Goal: Task Accomplishment & Management: Manage account settings

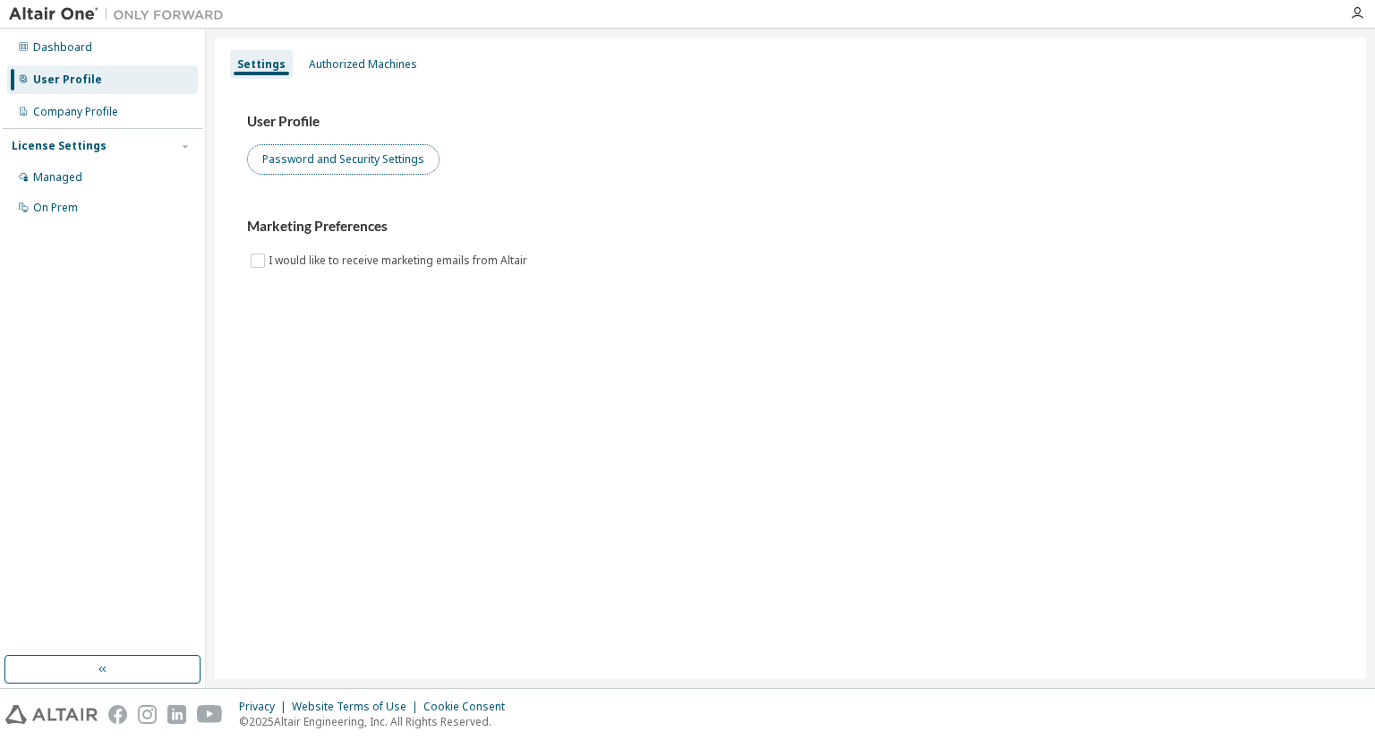
click at [379, 159] on button "Password and Security Settings" at bounding box center [343, 159] width 193 height 30
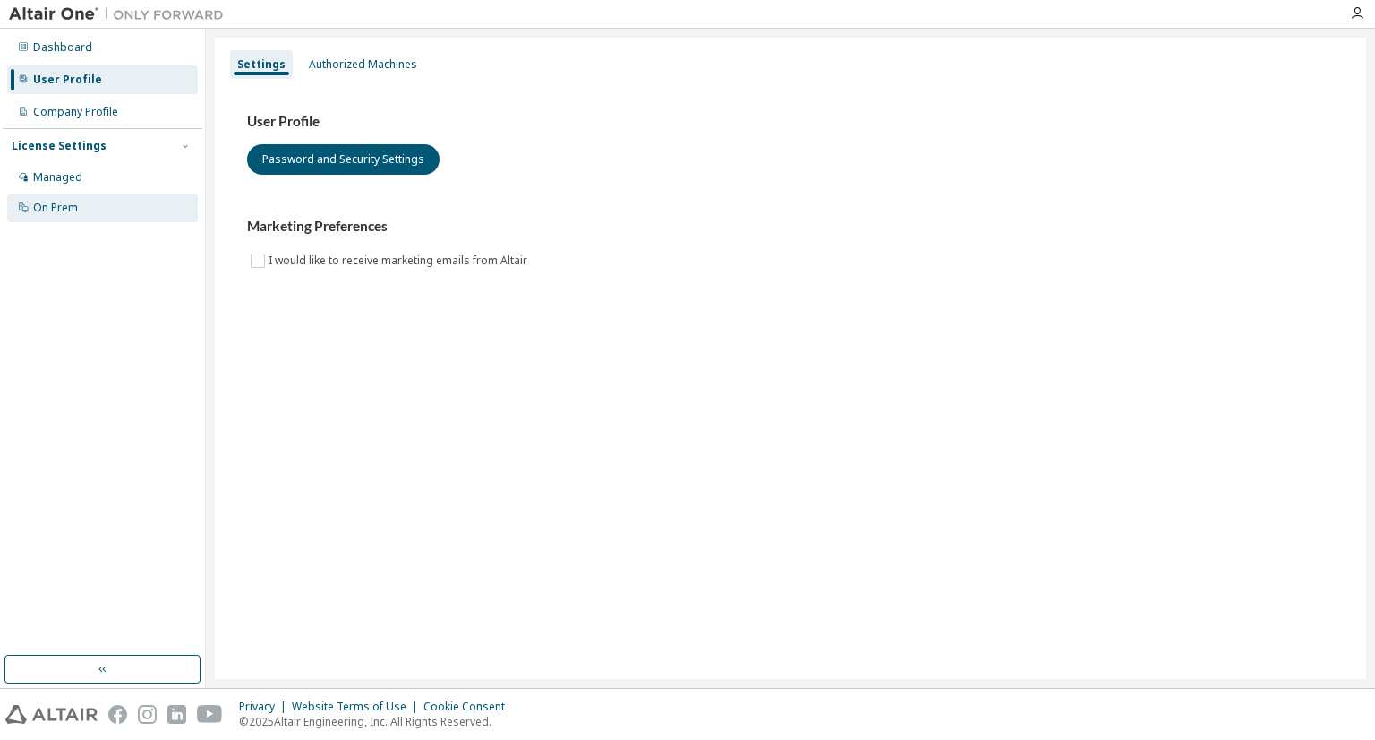
click at [97, 193] on div "On Prem" at bounding box center [102, 207] width 191 height 29
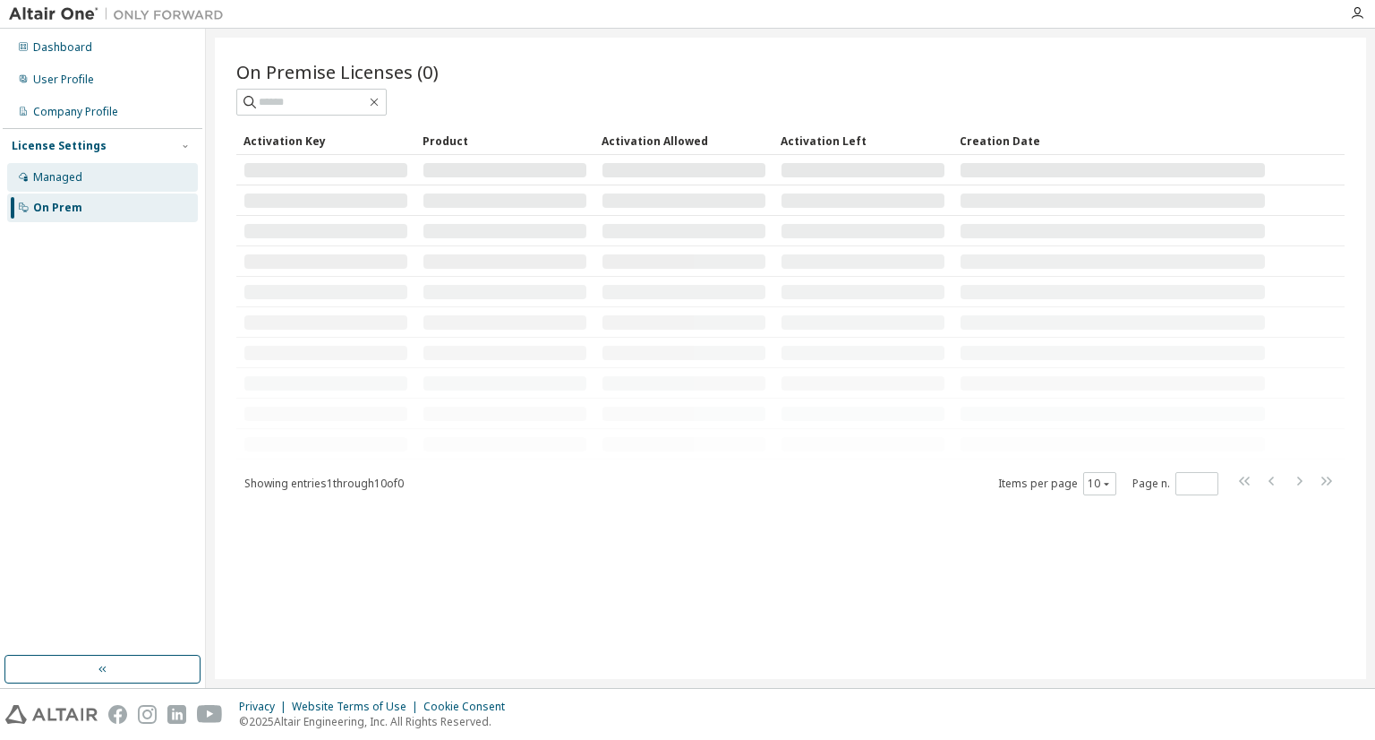
click at [92, 183] on div "Managed" at bounding box center [102, 177] width 191 height 29
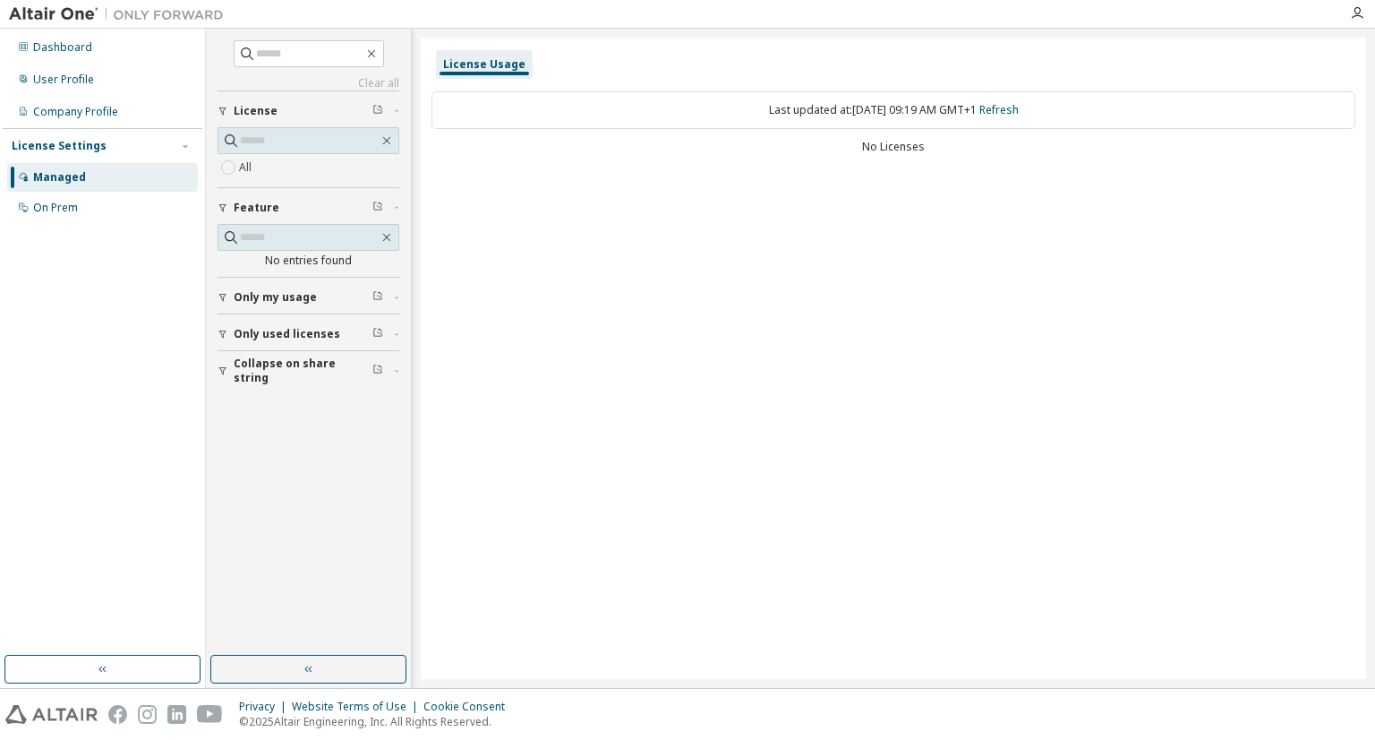
click at [273, 107] on span "License" at bounding box center [256, 111] width 44 height 14
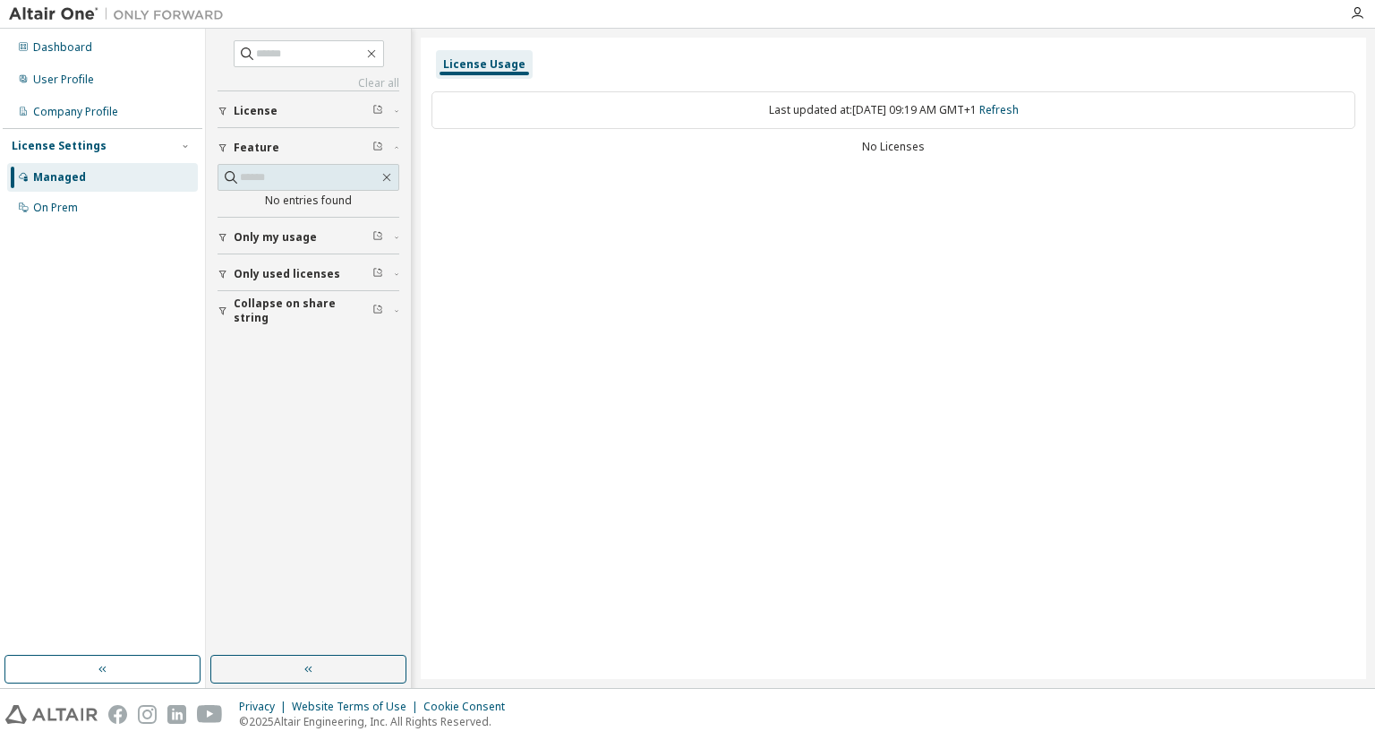
click at [275, 108] on div "License" at bounding box center [314, 111] width 160 height 14
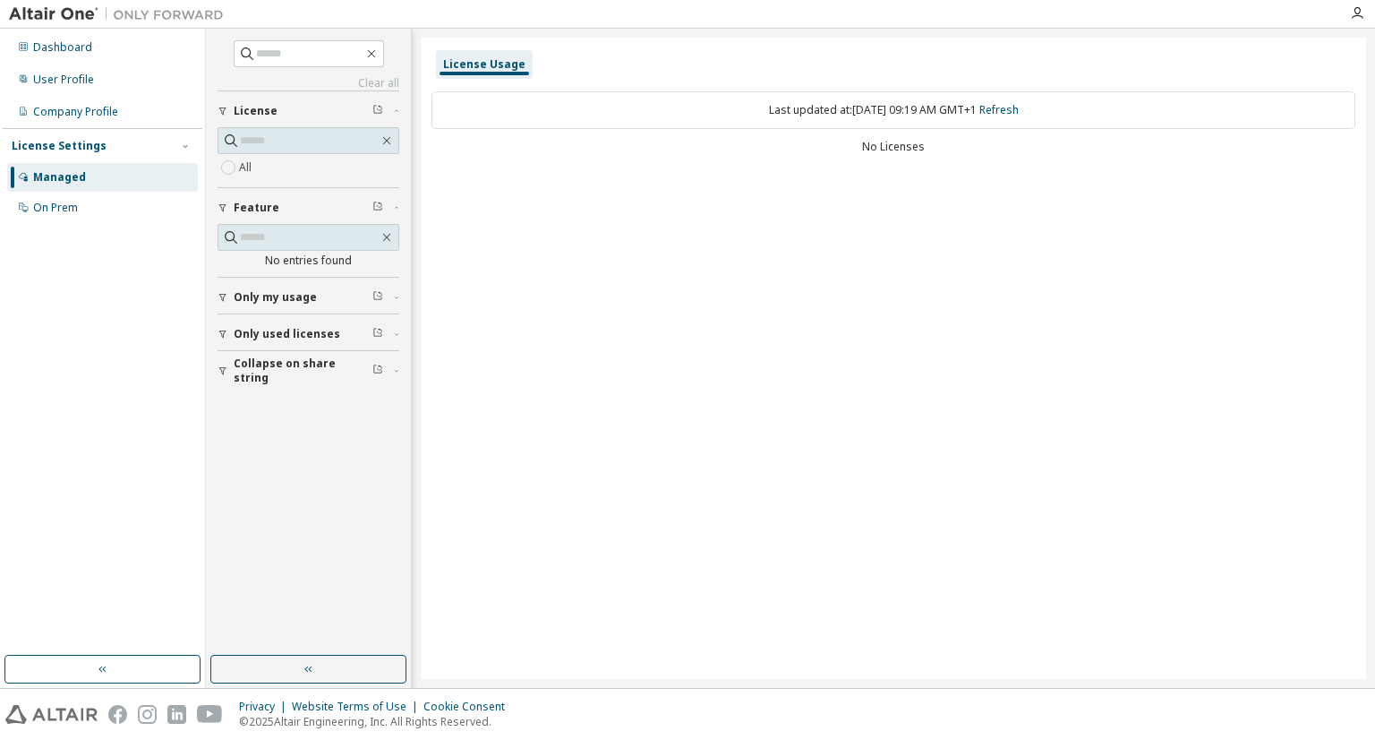
click at [782, 108] on div "Last updated at: Fri 2025-10-03 09:19 AM GMT+1 Refresh" at bounding box center [894, 110] width 924 height 38
drag, startPoint x: 782, startPoint y: 108, endPoint x: 876, endPoint y: 116, distance: 94.4
click at [876, 116] on div "Last updated at: Fri 2025-10-03 09:19 AM GMT+1 Refresh" at bounding box center [894, 110] width 924 height 38
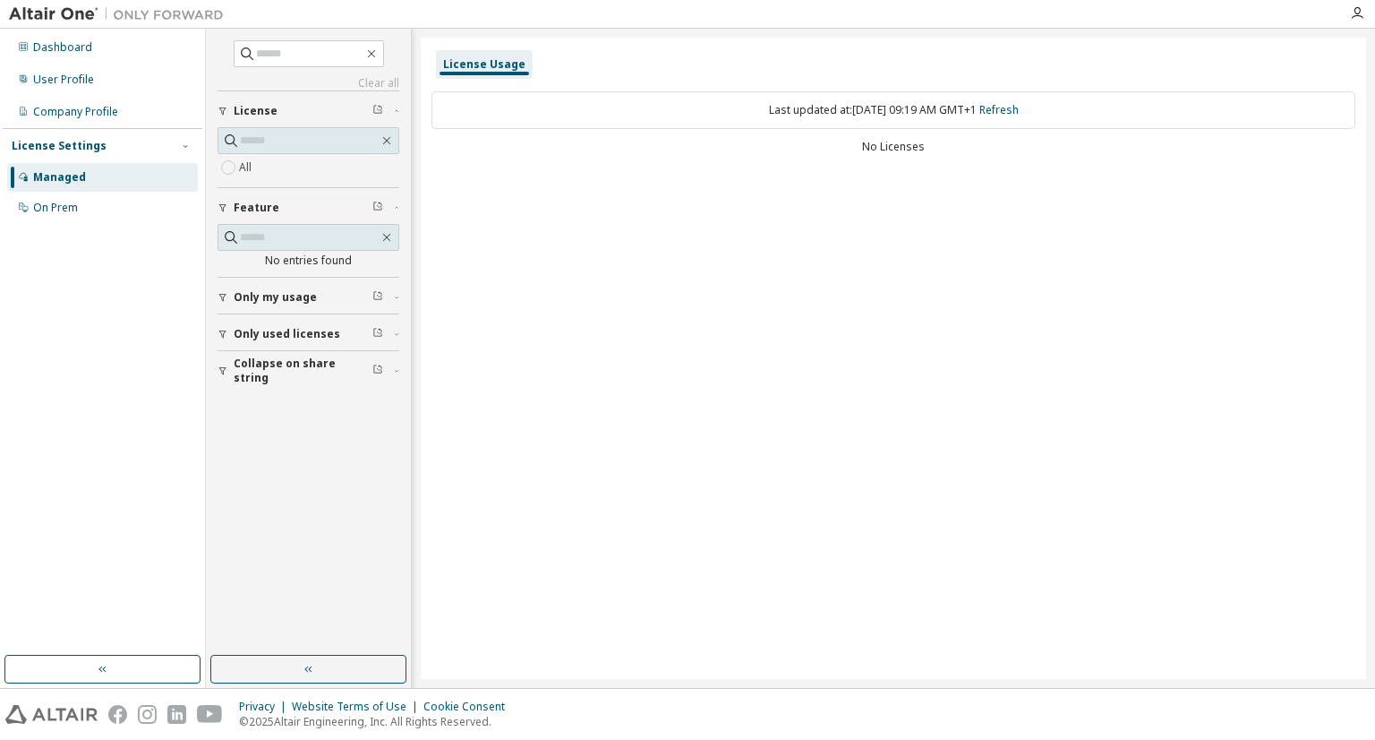
click at [316, 308] on button "Only my usage" at bounding box center [309, 297] width 182 height 39
click at [315, 366] on button "Only used licenses" at bounding box center [309, 385] width 182 height 39
click at [291, 486] on button "Collapse on share string" at bounding box center [309, 474] width 182 height 39
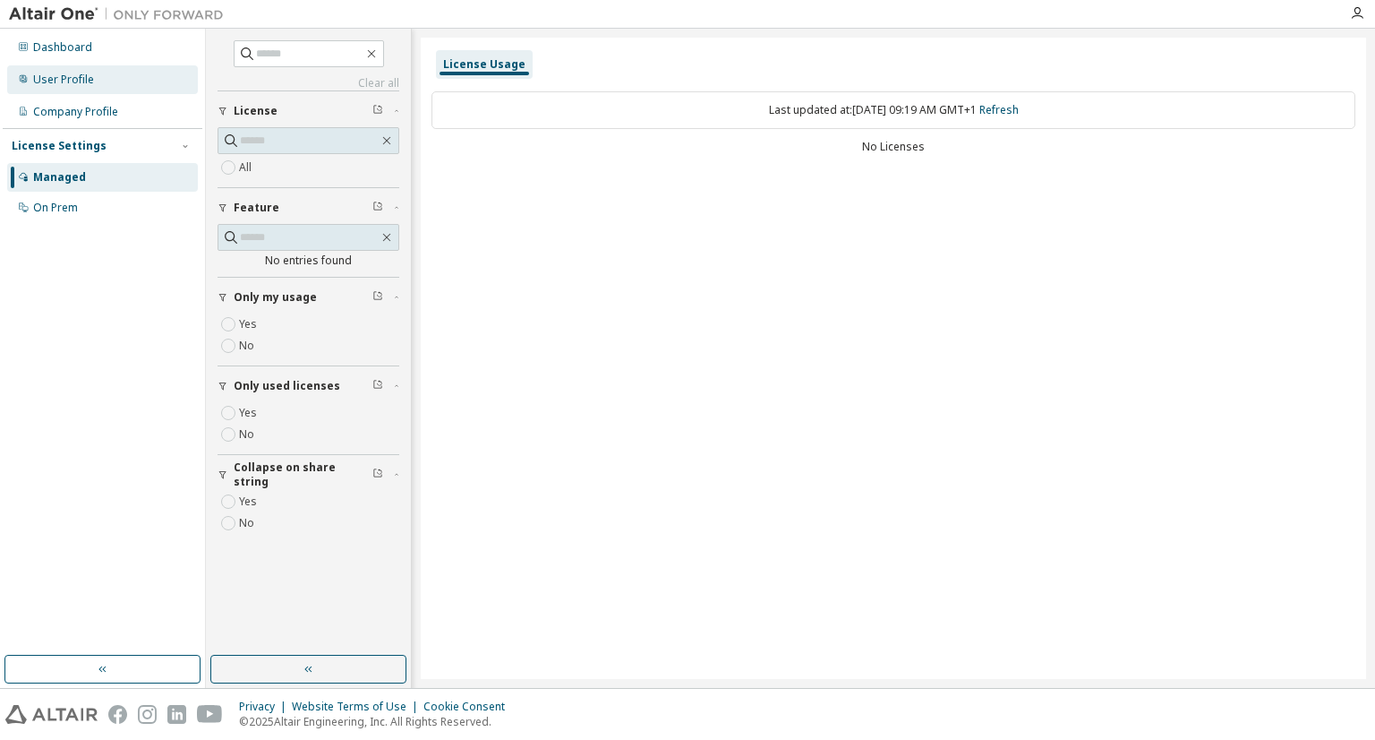
click at [135, 76] on div "User Profile" at bounding box center [102, 79] width 191 height 29
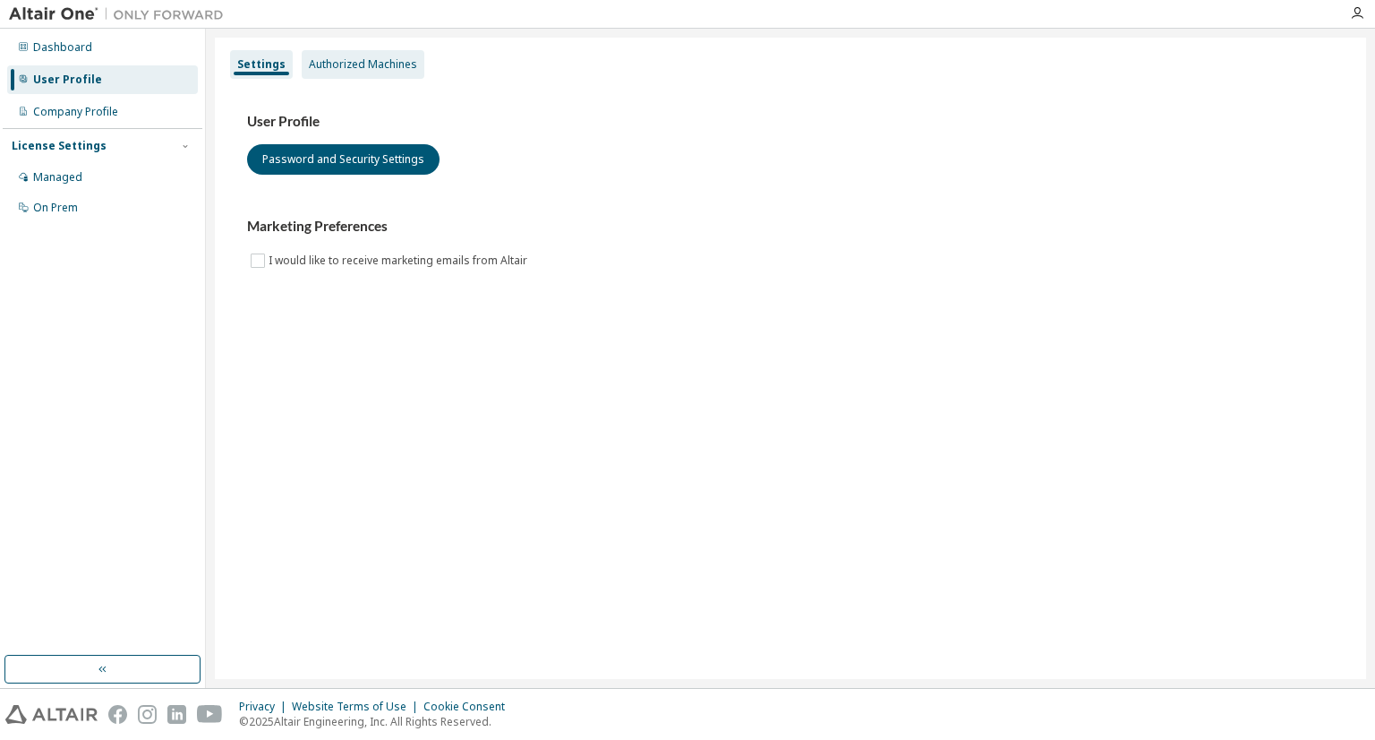
click at [377, 68] on div "Authorized Machines" at bounding box center [363, 64] width 108 height 14
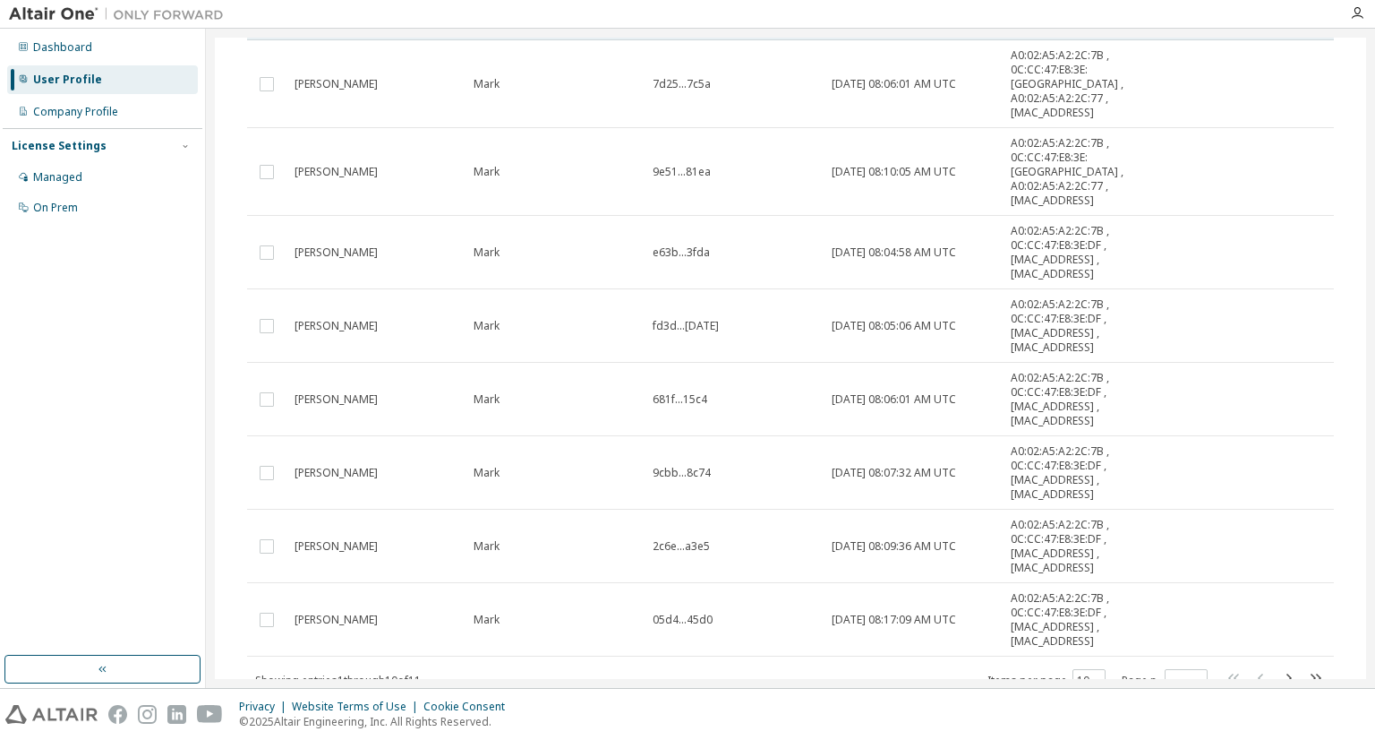
scroll to position [287, 0]
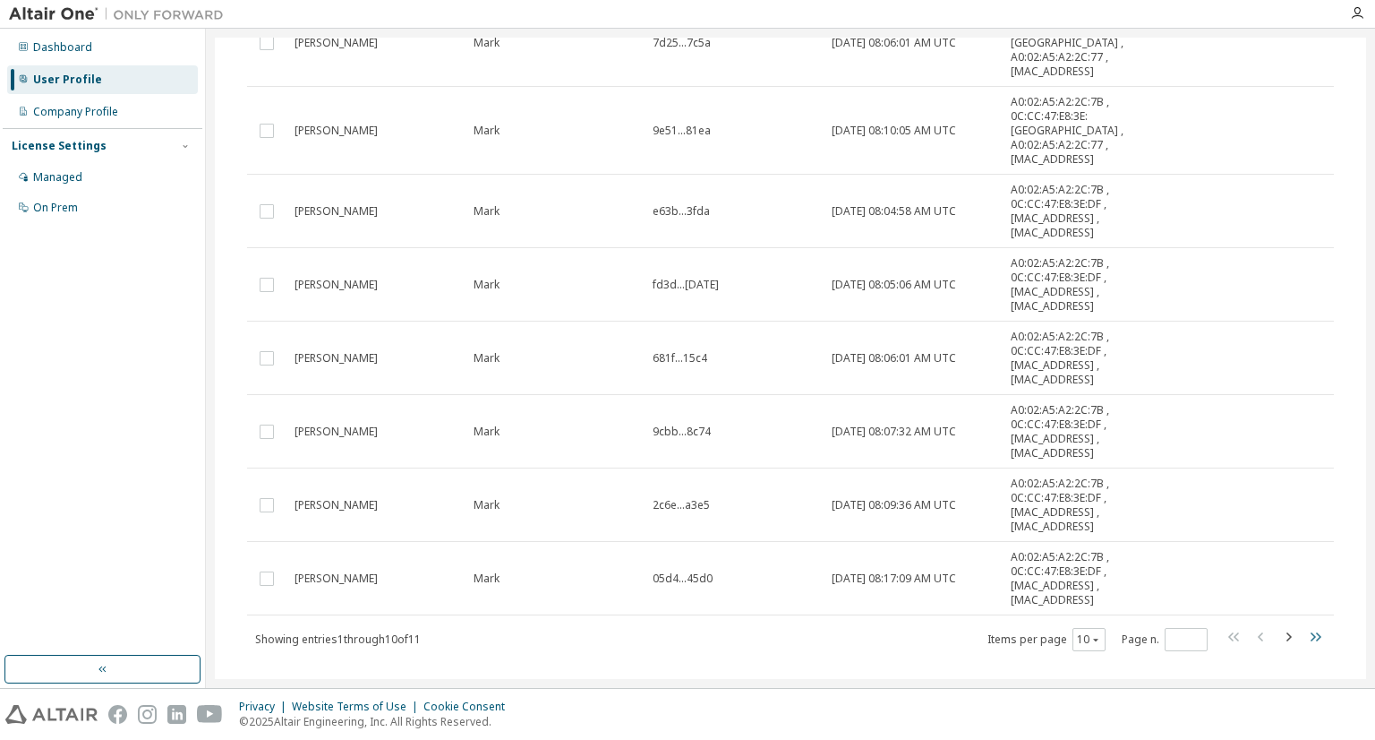
click at [1311, 632] on icon "button" at bounding box center [1316, 636] width 11 height 9
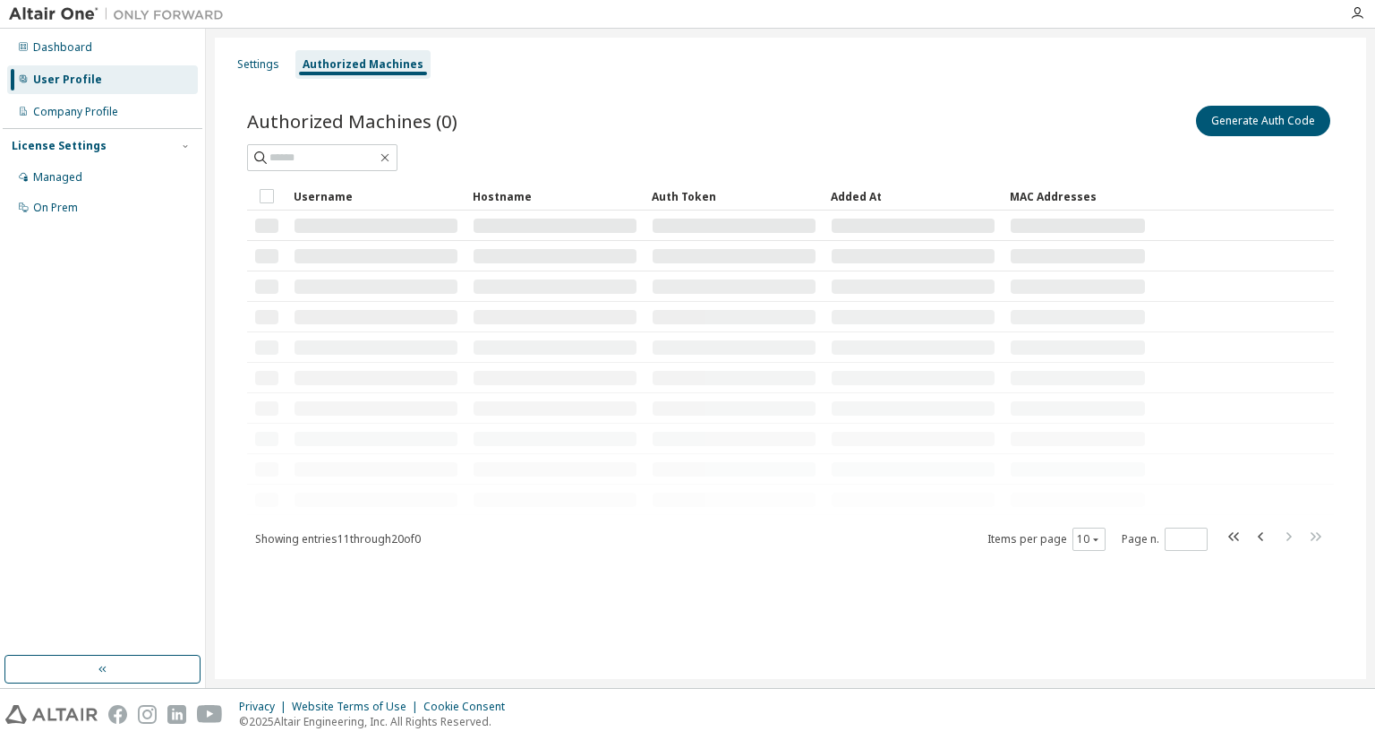
scroll to position [0, 0]
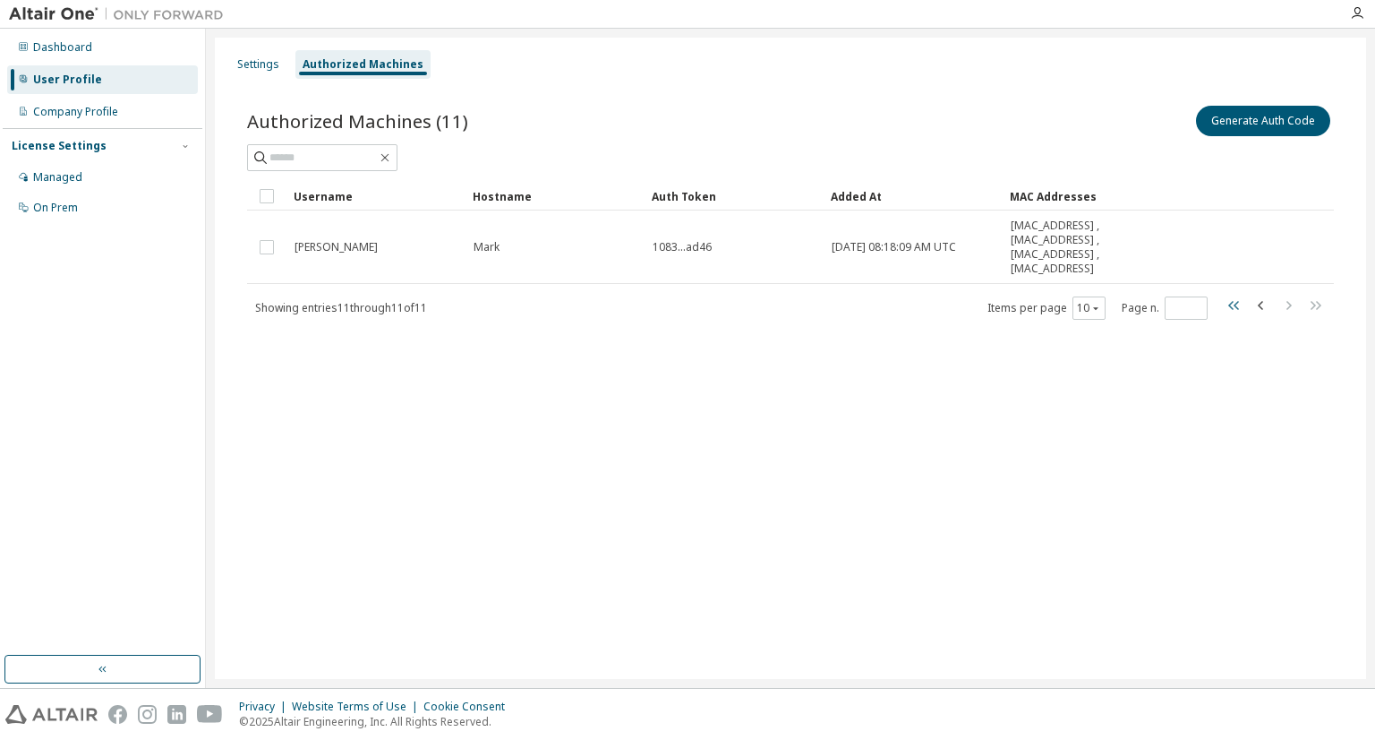
click at [1232, 301] on icon "button" at bounding box center [1233, 305] width 11 height 9
type input "*"
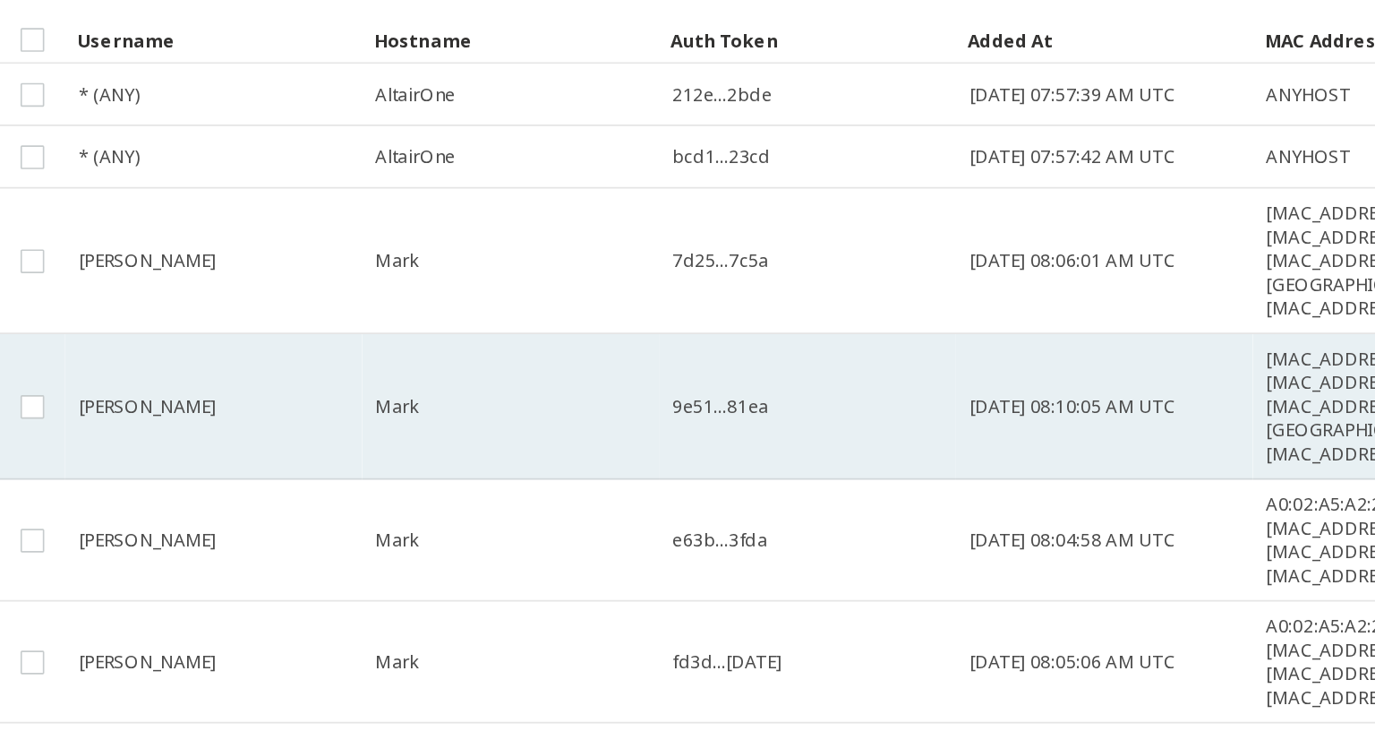
scroll to position [5, 0]
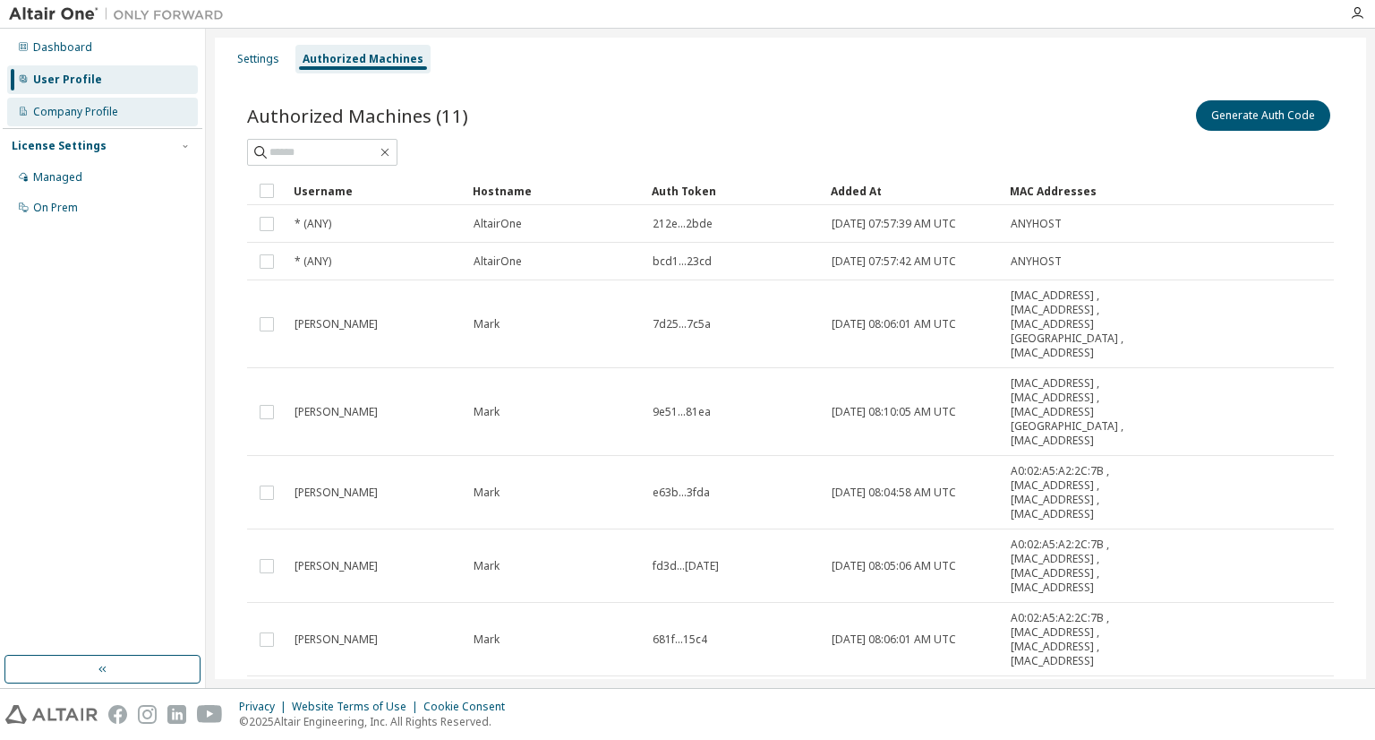
click at [51, 116] on div "Company Profile" at bounding box center [75, 112] width 85 height 14
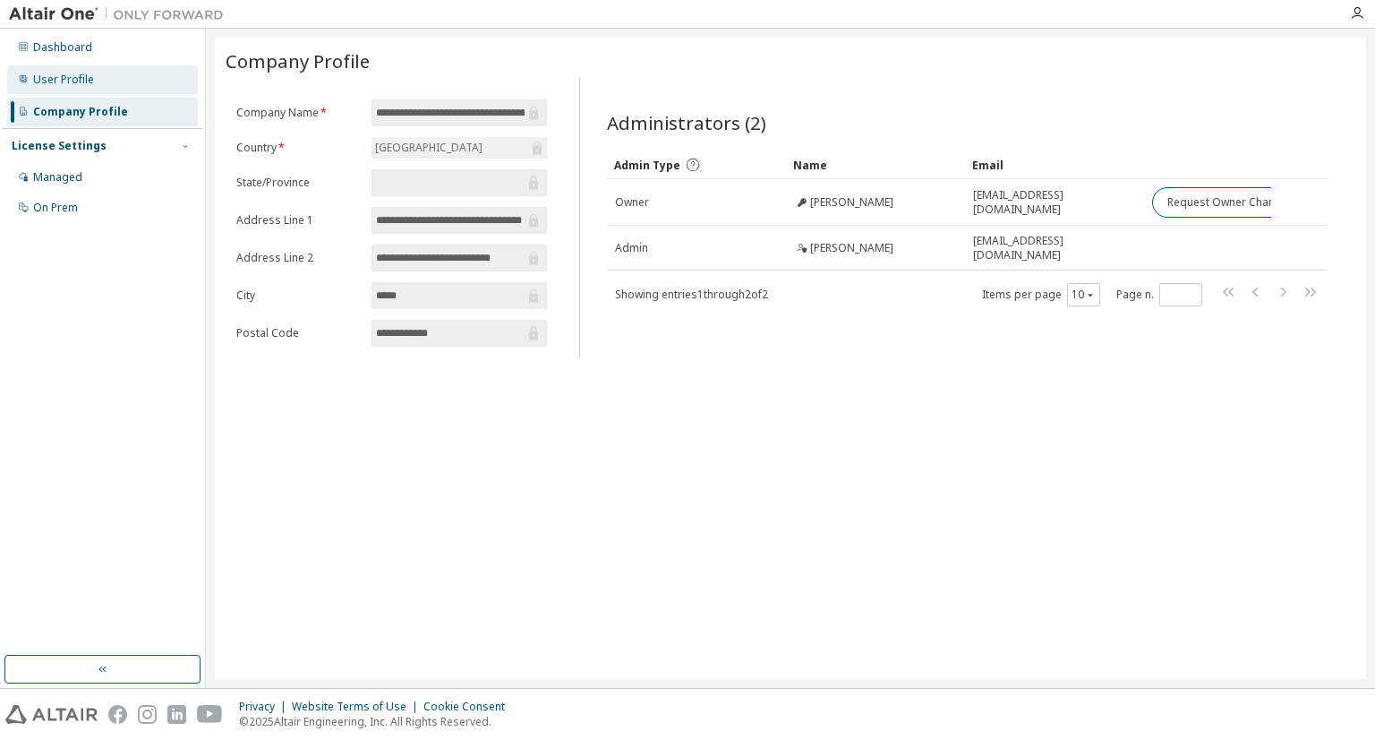
click at [92, 71] on div "User Profile" at bounding box center [102, 79] width 191 height 29
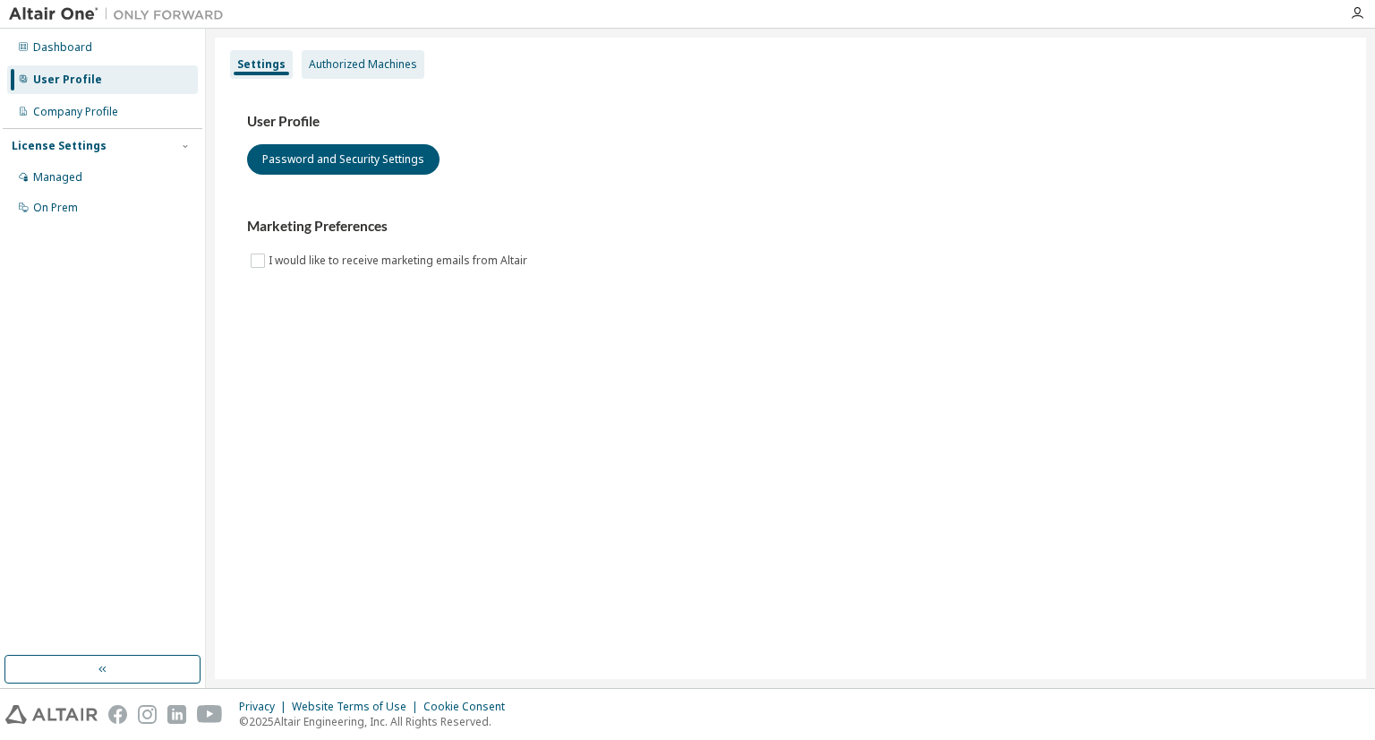
click at [330, 69] on div "Authorized Machines" at bounding box center [363, 64] width 108 height 14
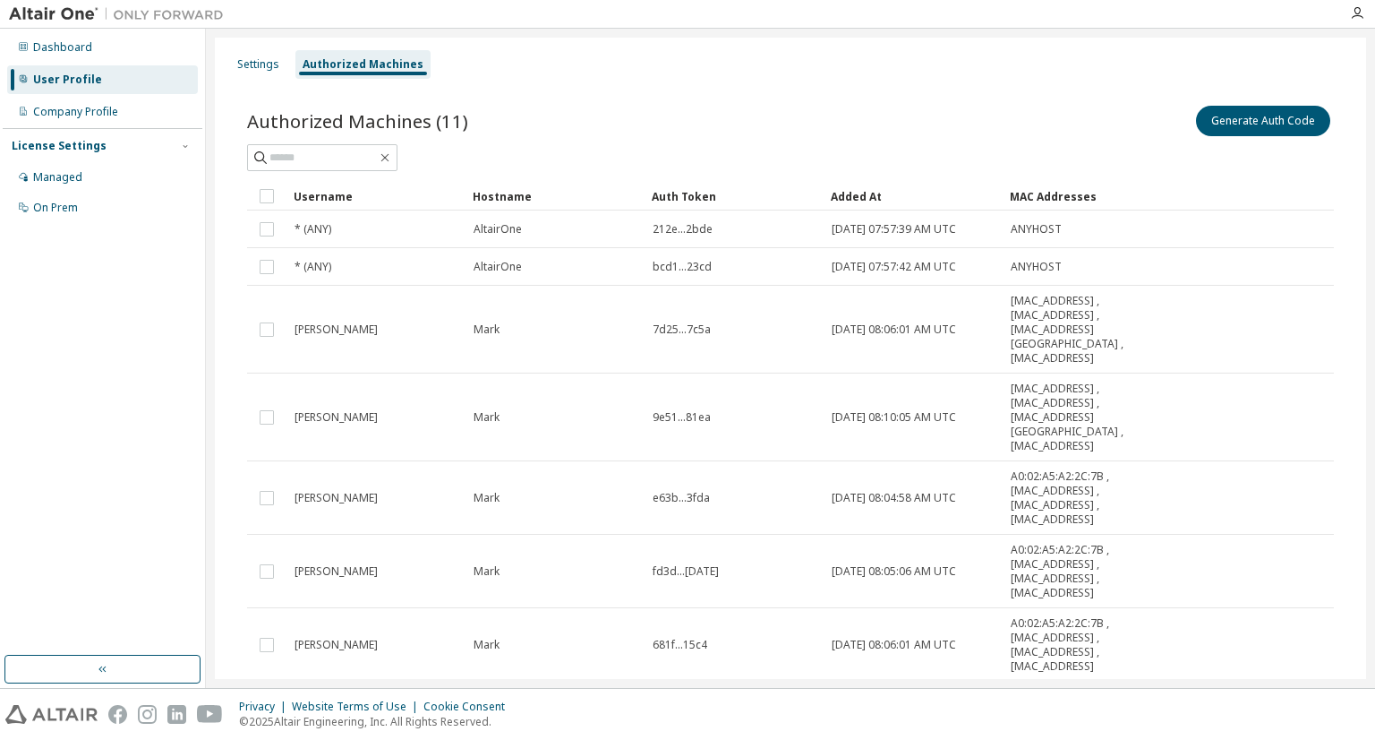
click at [208, 62] on div "Settings Authorized Machines Authorized Machines (11) Generate Auth Code Clear …" at bounding box center [790, 358] width 1169 height 659
click at [145, 48] on div "Dashboard" at bounding box center [102, 47] width 191 height 29
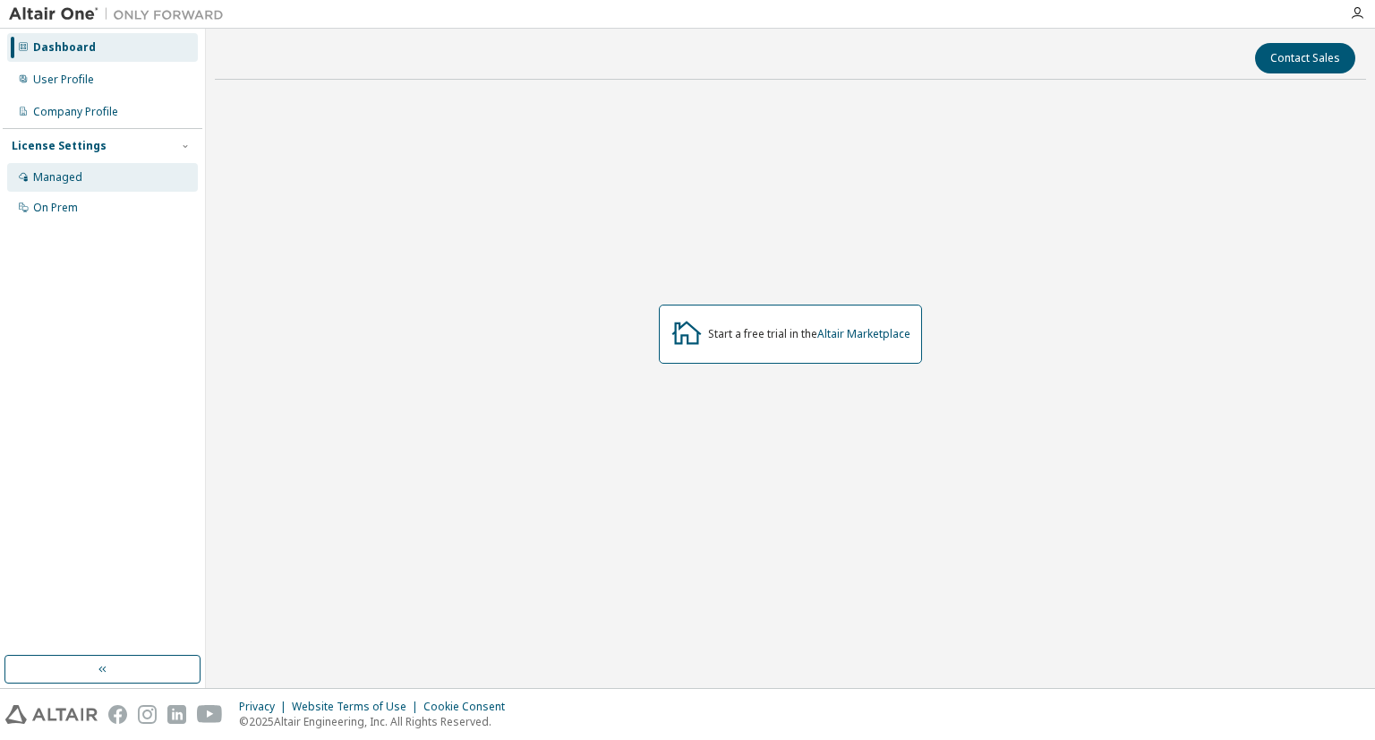
click at [123, 173] on div "Managed" at bounding box center [102, 177] width 191 height 29
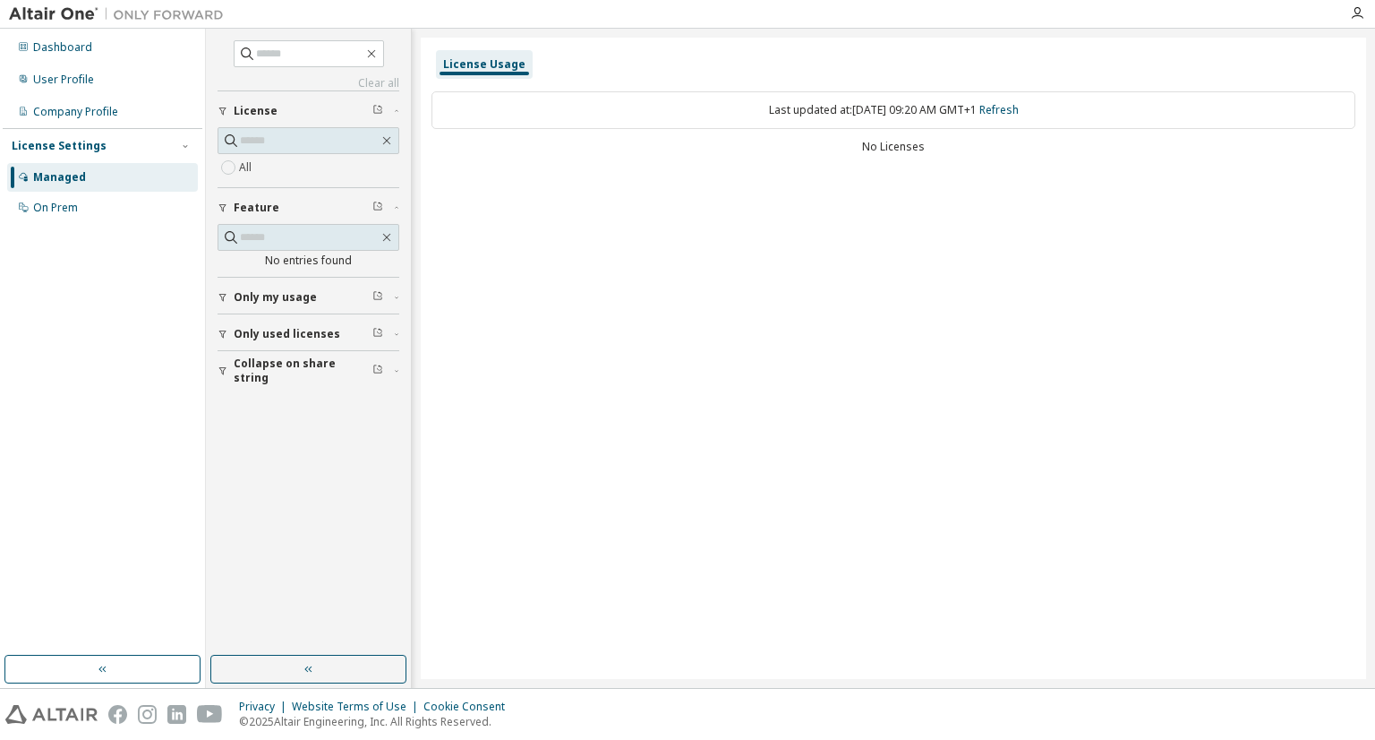
click at [277, 120] on button "License" at bounding box center [309, 110] width 182 height 39
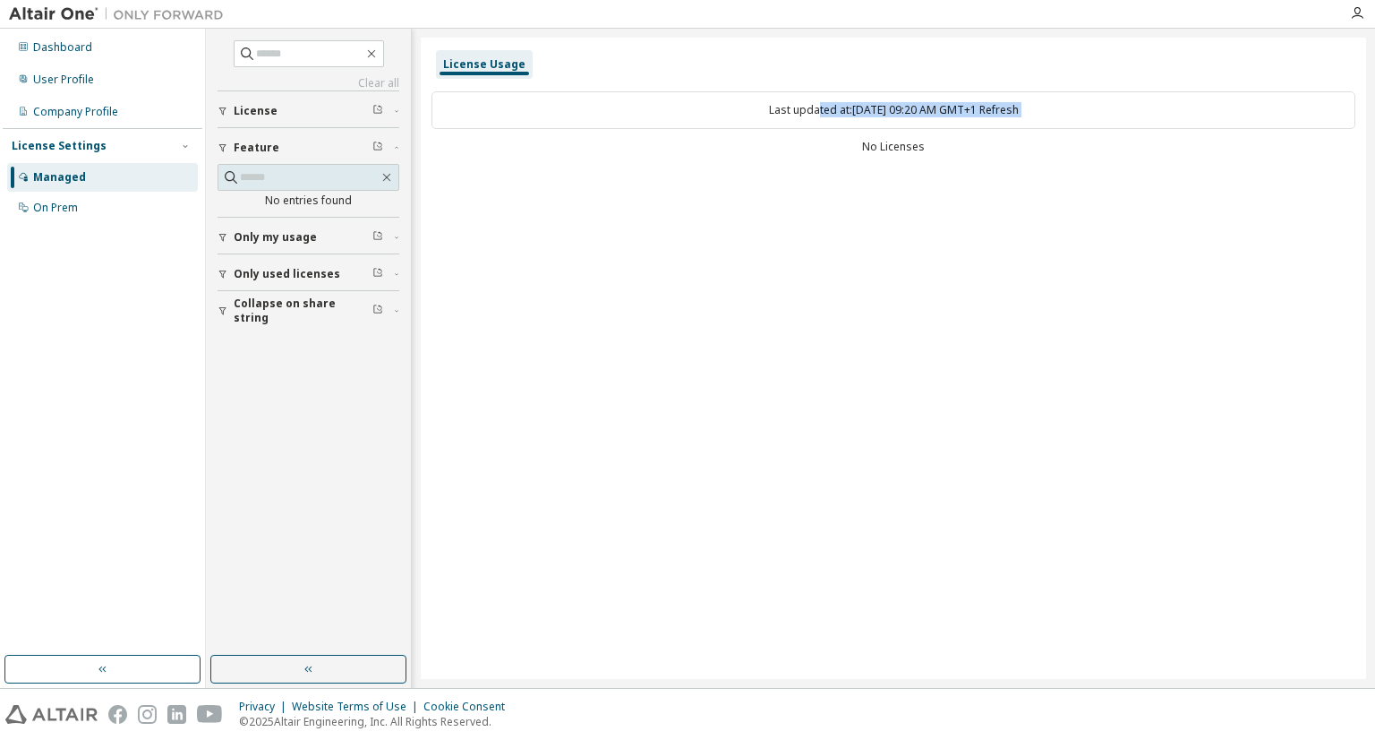
drag, startPoint x: 783, startPoint y: 152, endPoint x: 799, endPoint y: 117, distance: 38.5
click at [799, 117] on div "Last updated at: Fri 2025-10-03 09:20 AM GMT+1 Refresh No Licenses" at bounding box center [894, 125] width 924 height 88
click at [799, 117] on div "Last updated at: Fri 2025-10-03 09:20 AM GMT+1 Refresh" at bounding box center [894, 110] width 924 height 38
drag, startPoint x: 799, startPoint y: 117, endPoint x: 892, endPoint y: 176, distance: 110.3
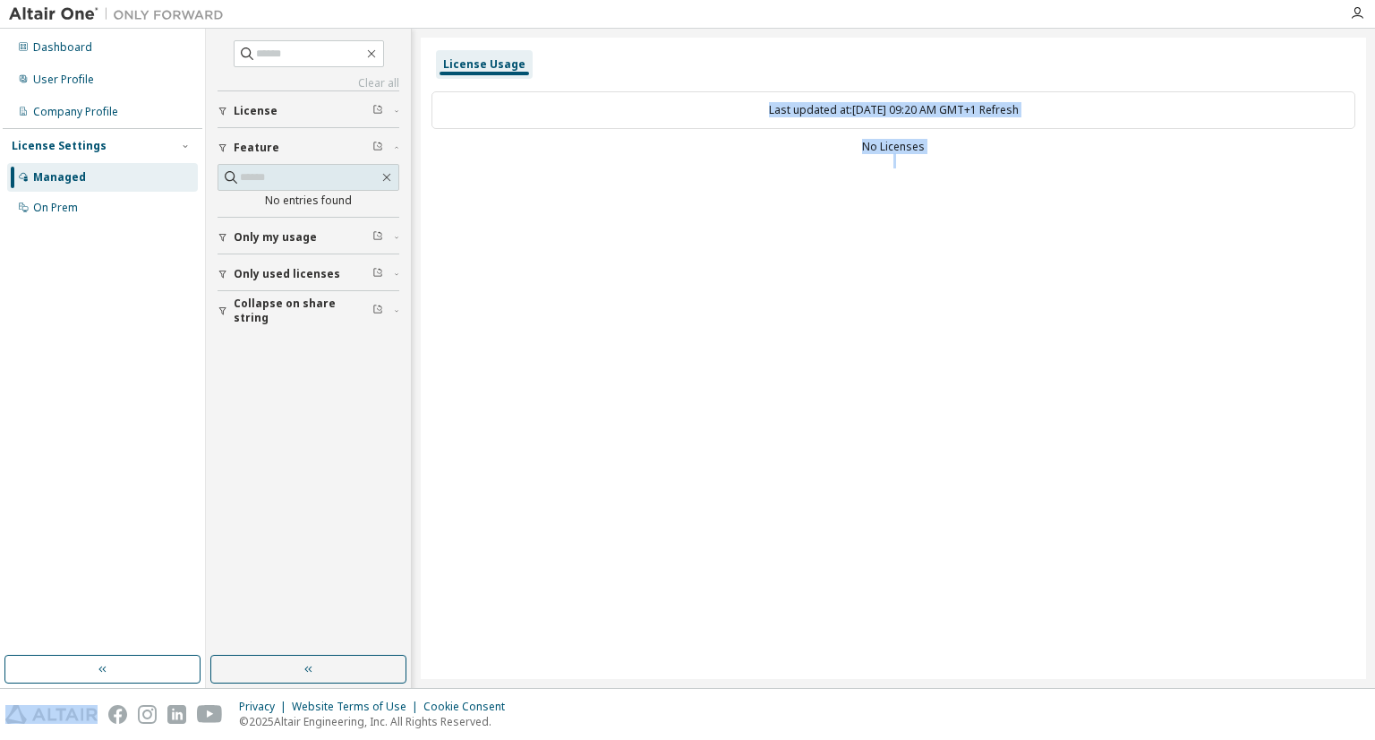
click at [892, 176] on div "License Usage Last updated at: Fri 2025-10-03 09:20 AM GMT+1 Refresh No Licenses" at bounding box center [894, 358] width 946 height 641
drag, startPoint x: 998, startPoint y: 279, endPoint x: 945, endPoint y: 181, distance: 112.2
click at [948, 192] on div "License Usage Last updated at: Fri 2025-10-03 09:20 AM GMT+1 Refresh No Licenses" at bounding box center [894, 358] width 946 height 641
click at [885, 158] on div "Last updated at: Fri 2025-10-03 09:20 AM GMT+1 Refresh No Licenses" at bounding box center [894, 125] width 924 height 88
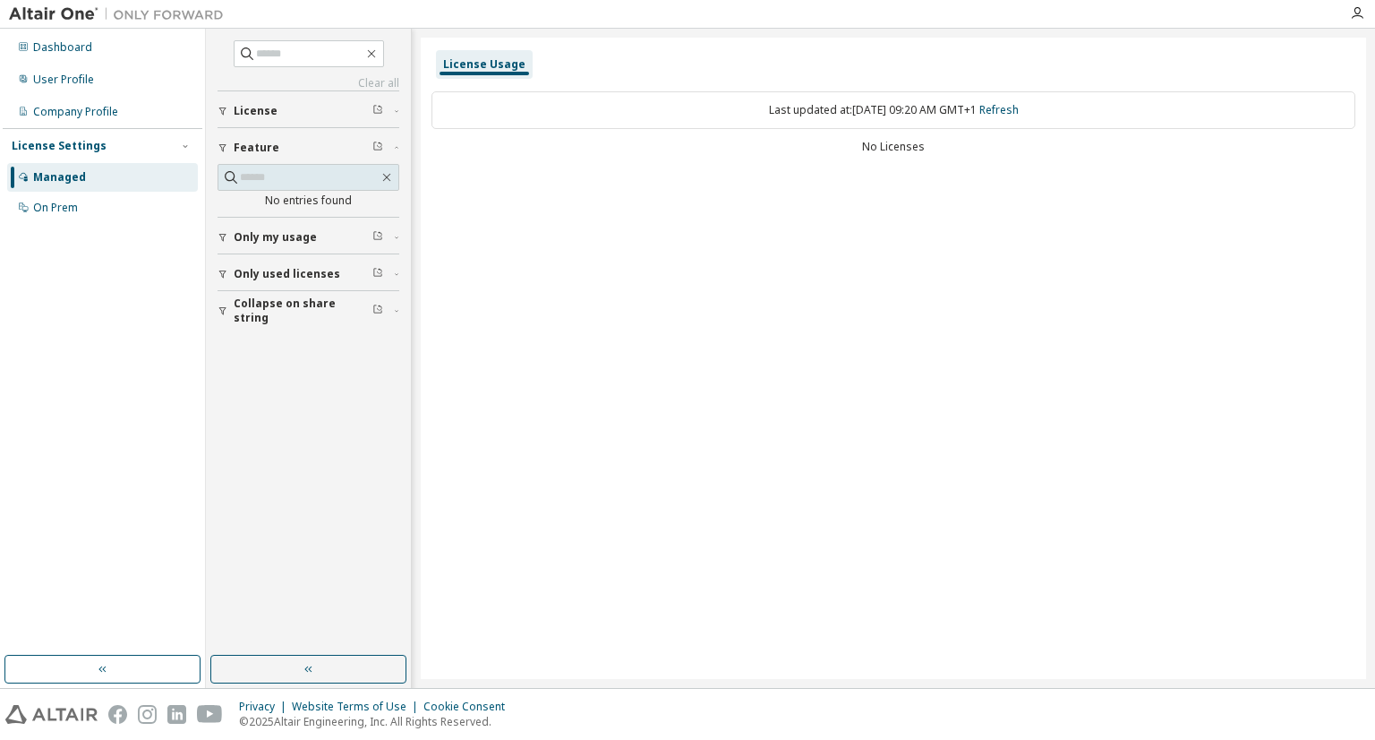
click at [781, 101] on div "Last updated at: Fri 2025-10-03 09:20 AM GMT+1 Refresh" at bounding box center [894, 110] width 924 height 38
drag, startPoint x: 781, startPoint y: 101, endPoint x: 933, endPoint y: 210, distance: 186.8
click at [933, 210] on div "License Usage Last updated at: Fri 2025-10-03 09:20 AM GMT+1 Refresh No Licenses" at bounding box center [894, 358] width 946 height 641
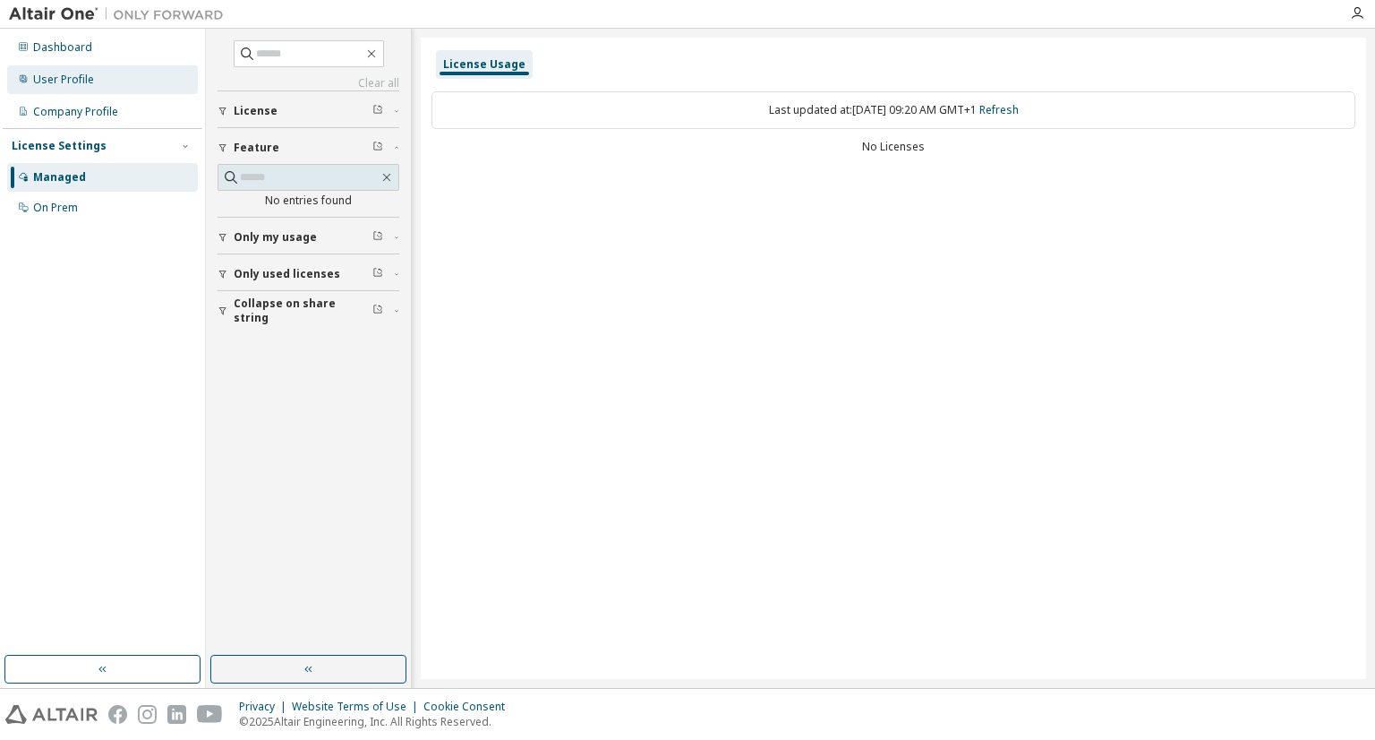
click at [98, 81] on div "User Profile" at bounding box center [102, 79] width 191 height 29
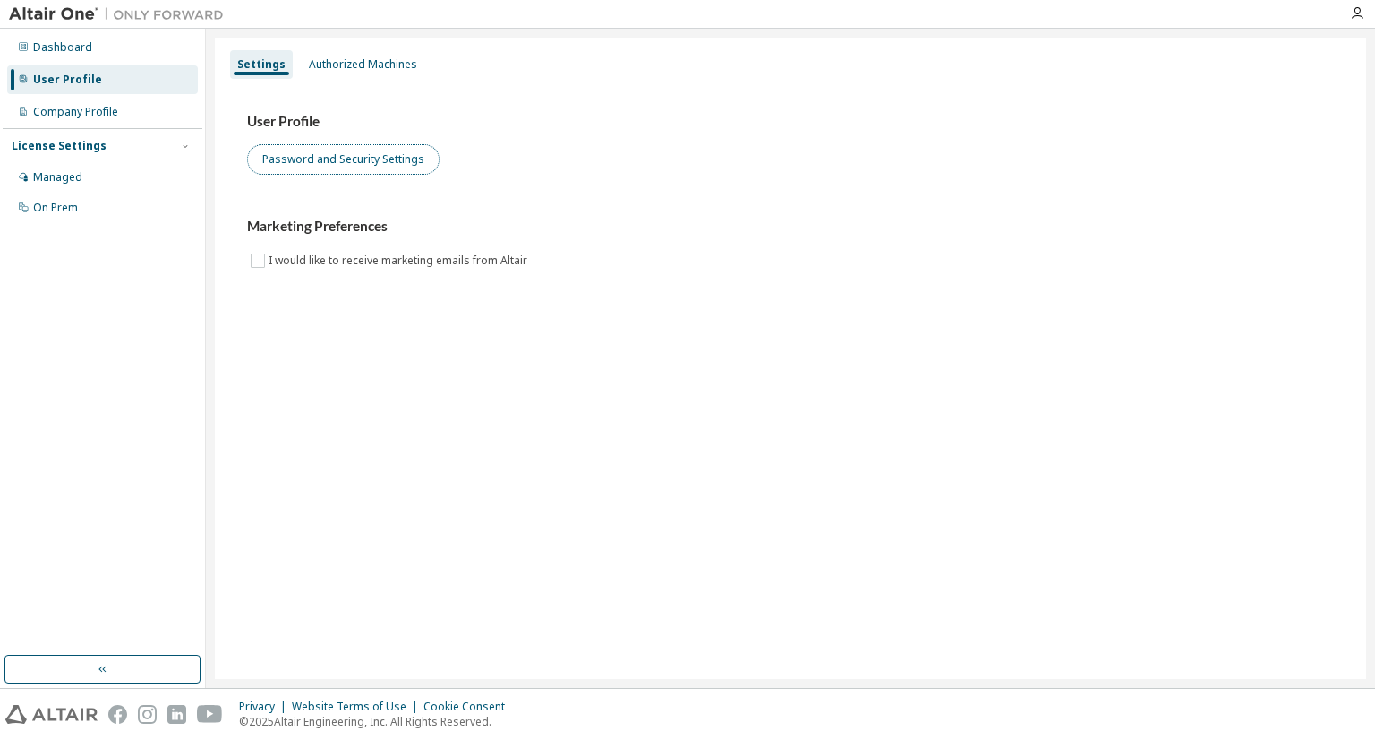
click at [301, 169] on button "Password and Security Settings" at bounding box center [343, 159] width 193 height 30
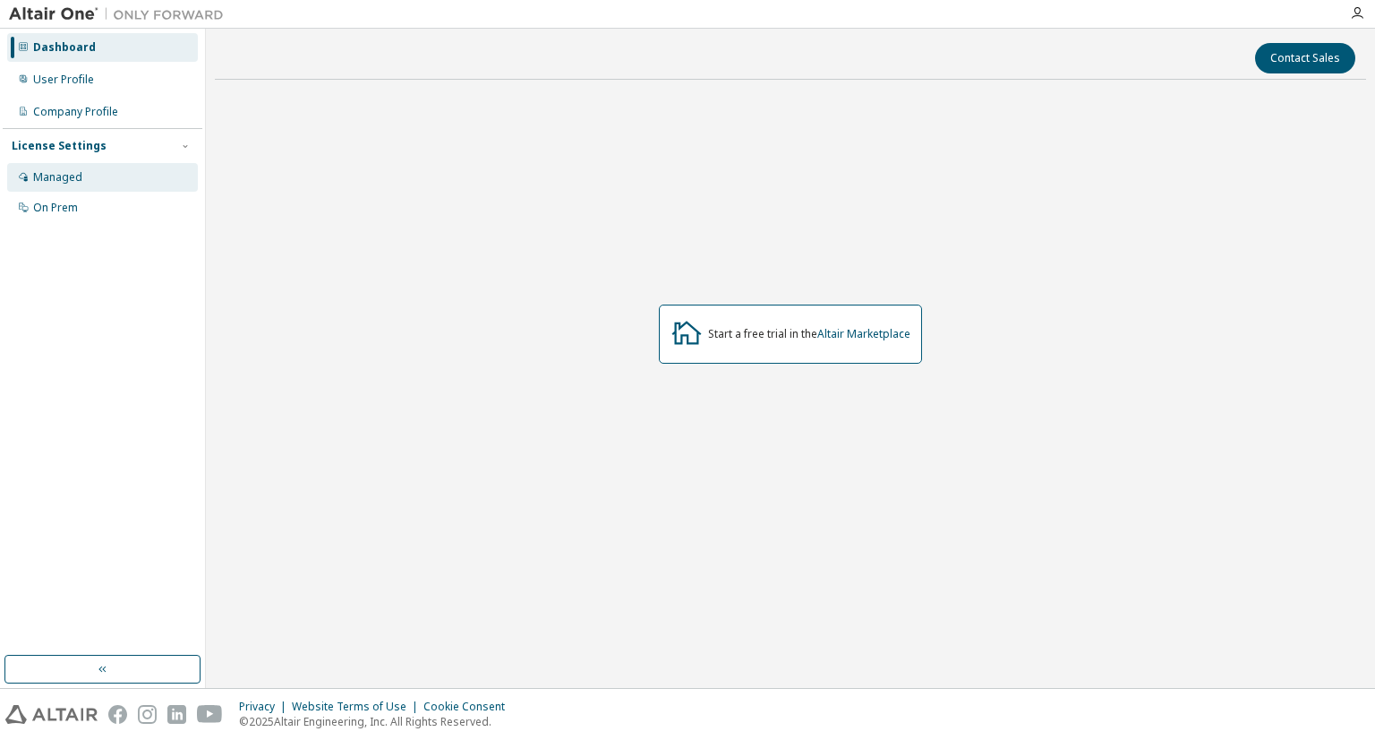
click at [92, 163] on div "Managed" at bounding box center [102, 177] width 191 height 29
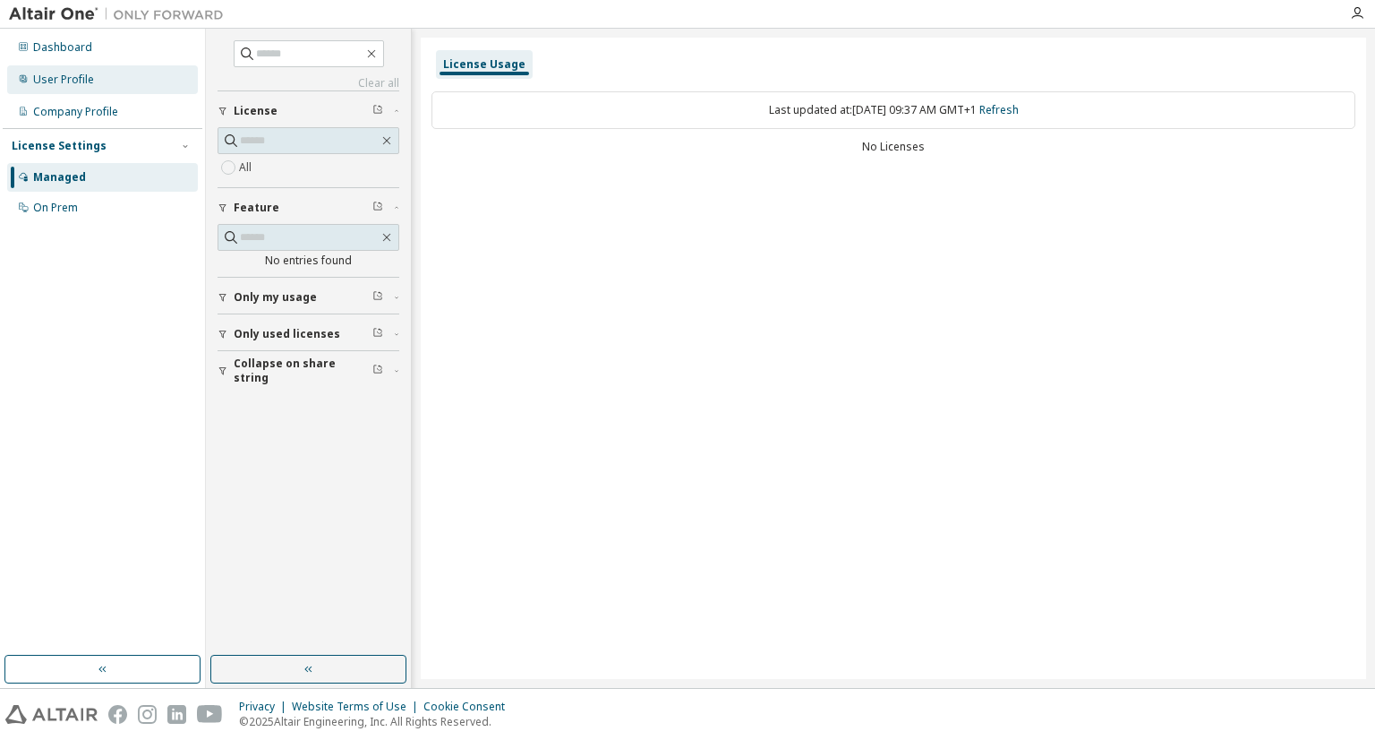
click at [115, 92] on div "User Profile" at bounding box center [102, 79] width 191 height 29
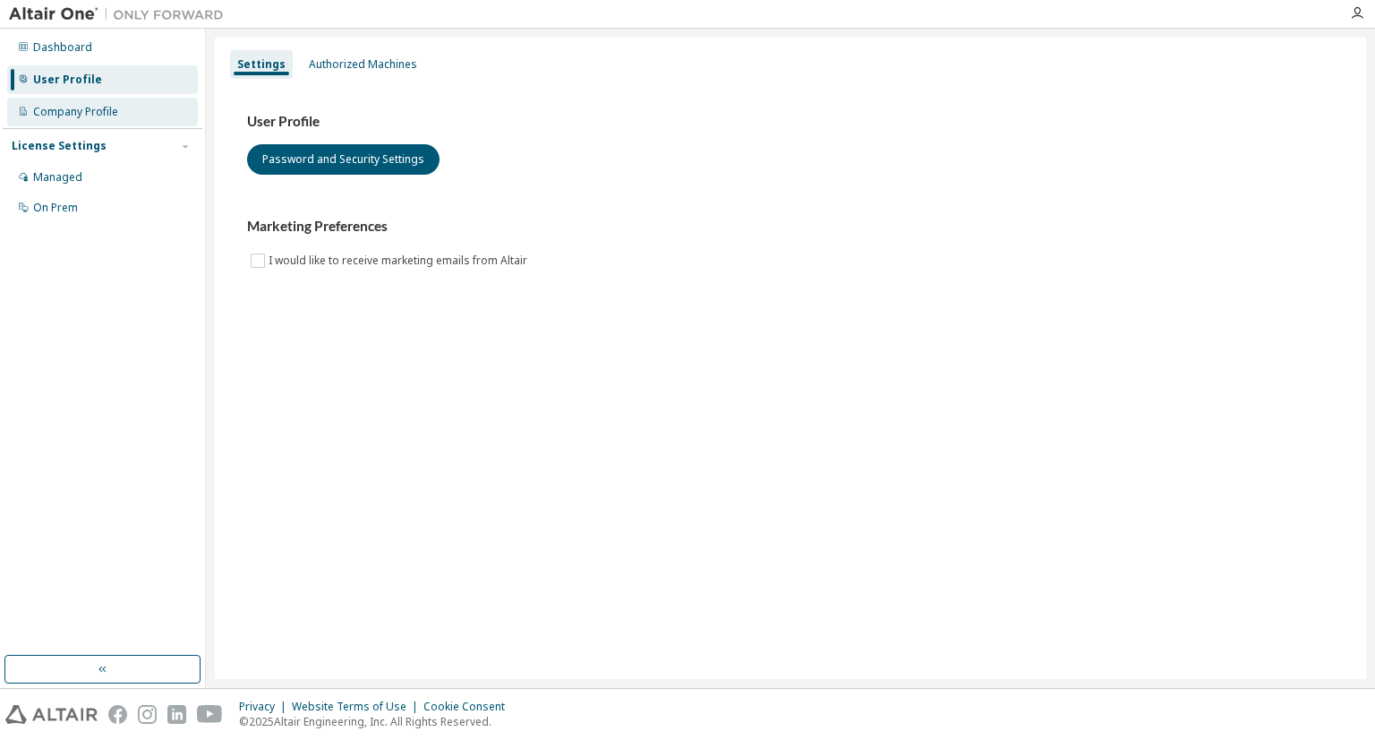
click at [119, 119] on div "Company Profile" at bounding box center [102, 112] width 191 height 29
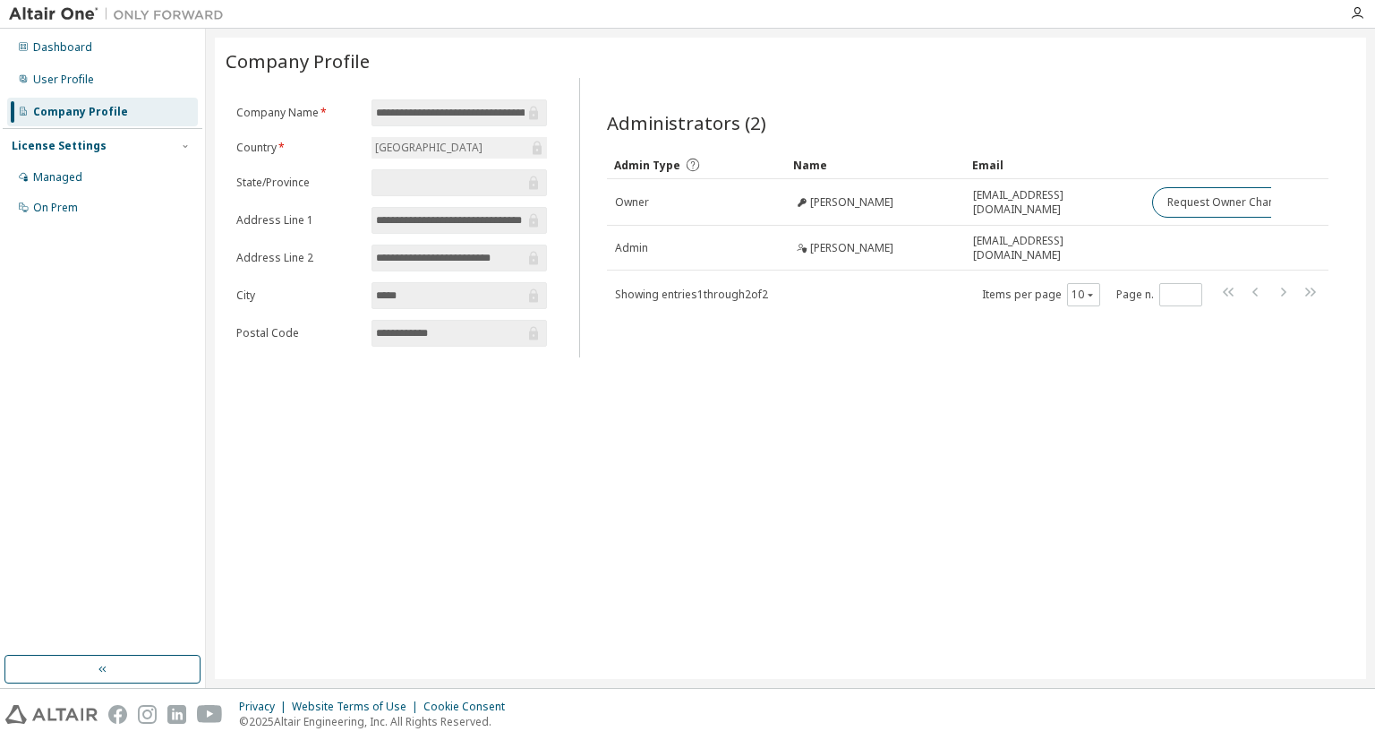
click at [454, 234] on form "**********" at bounding box center [391, 222] width 311 height 247
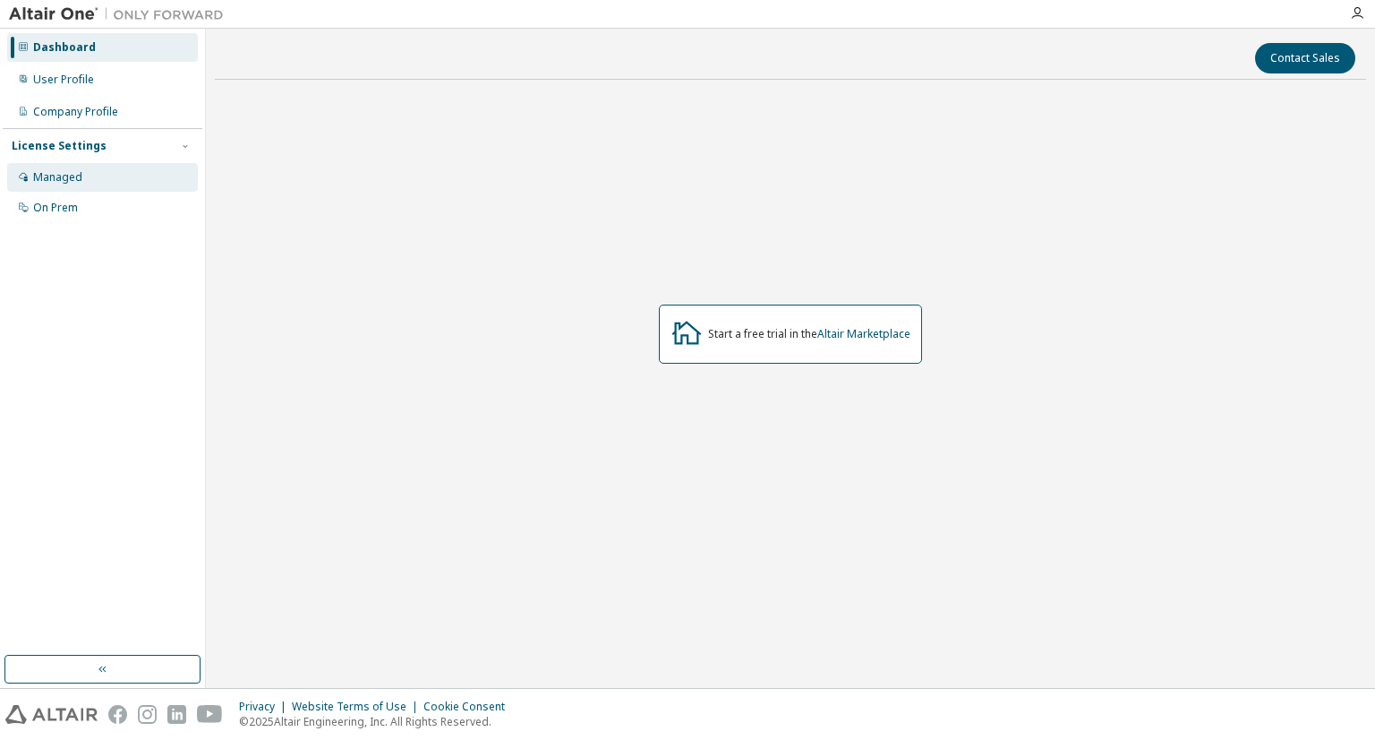
click at [75, 184] on div "Managed" at bounding box center [102, 177] width 191 height 29
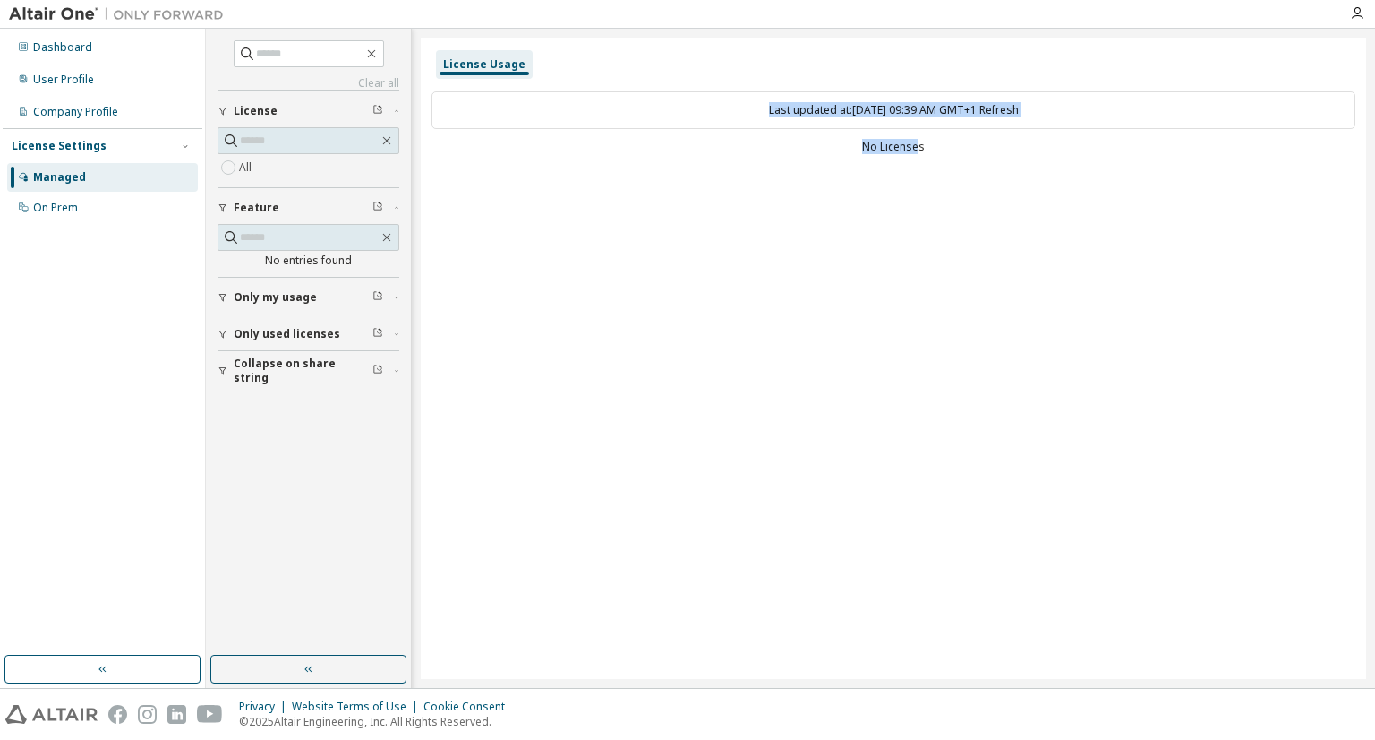
drag, startPoint x: 689, startPoint y: 73, endPoint x: 916, endPoint y: 152, distance: 240.1
click at [916, 152] on div "License Usage Last updated at: [DATE] 09:39 AM GMT+1 Refresh No Licenses" at bounding box center [894, 358] width 946 height 641
click at [916, 152] on div "No Licenses" at bounding box center [894, 147] width 924 height 14
click at [898, 165] on div "Last updated at: [DATE] 09:39 AM GMT+1 Refresh No Licenses" at bounding box center [894, 125] width 924 height 88
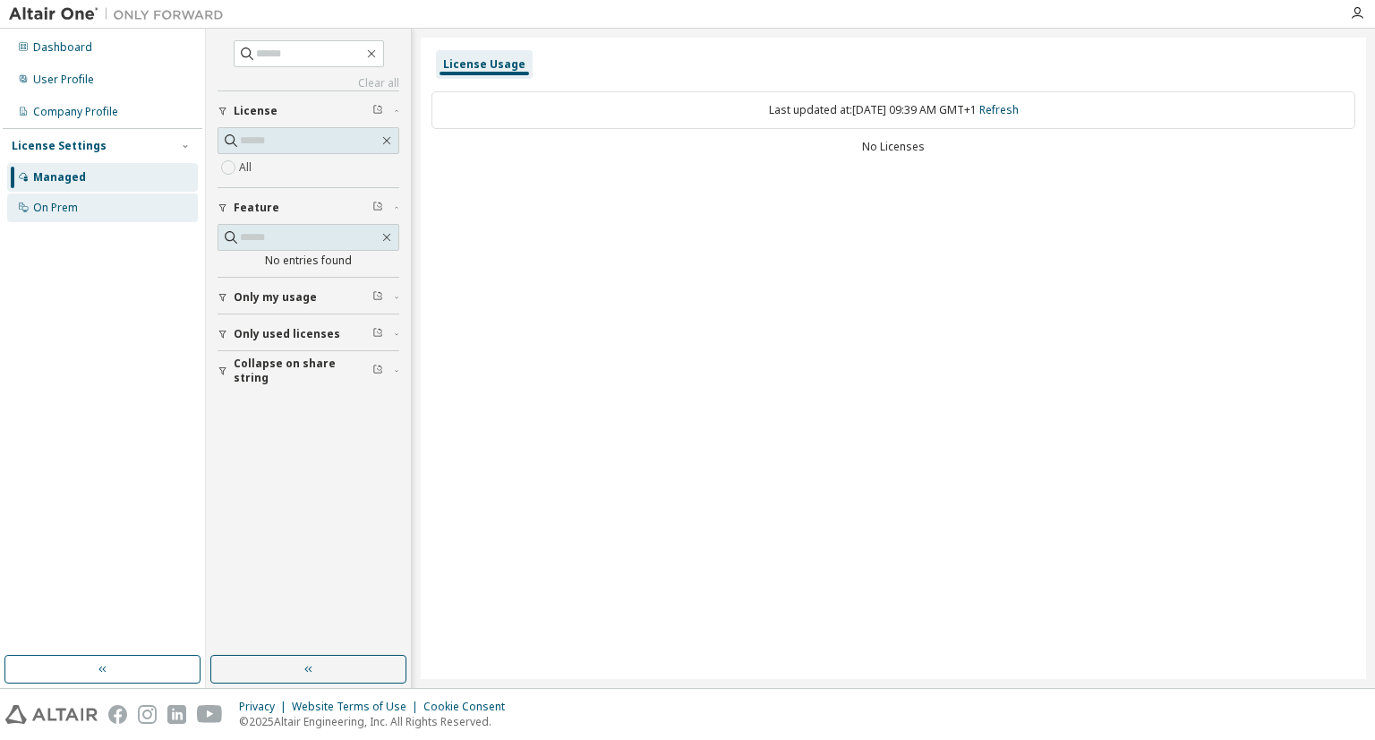
click at [97, 217] on div "On Prem" at bounding box center [102, 207] width 191 height 29
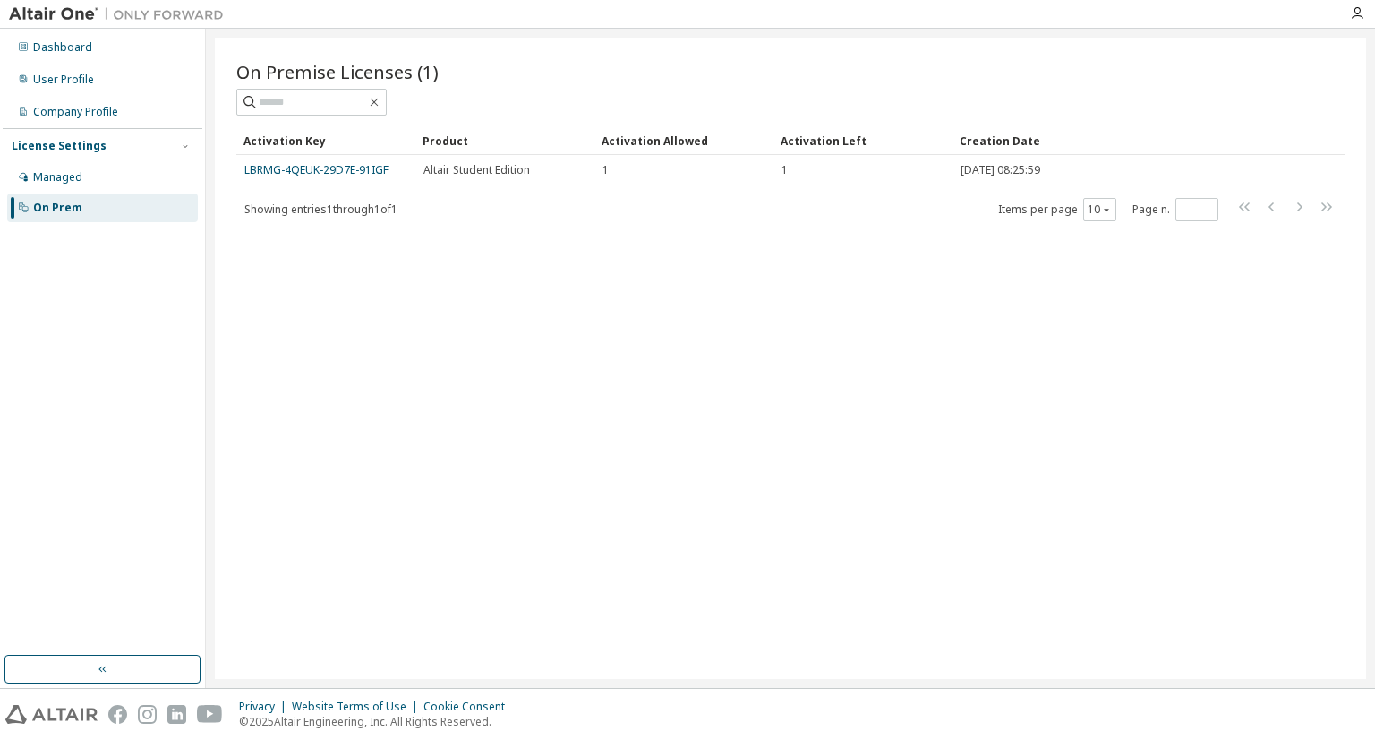
click at [304, 72] on span "On Premise Licenses (1)" at bounding box center [337, 71] width 202 height 25
click at [255, 83] on div "On Premise Licenses (1)" at bounding box center [790, 87] width 1108 height 56
drag, startPoint x: 255, startPoint y: 83, endPoint x: 322, endPoint y: 76, distance: 67.5
click at [322, 76] on div "On Premise Licenses (1)" at bounding box center [790, 87] width 1108 height 56
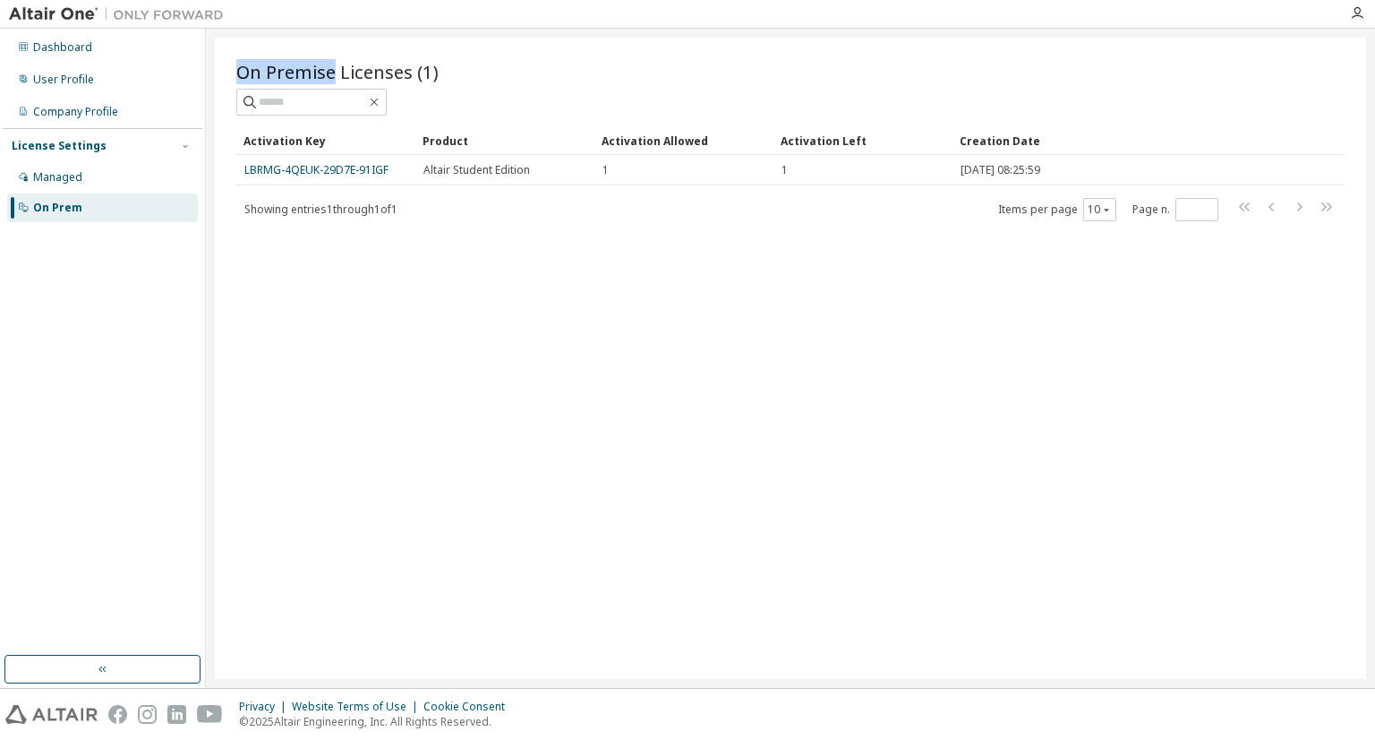
copy span "On Premise"
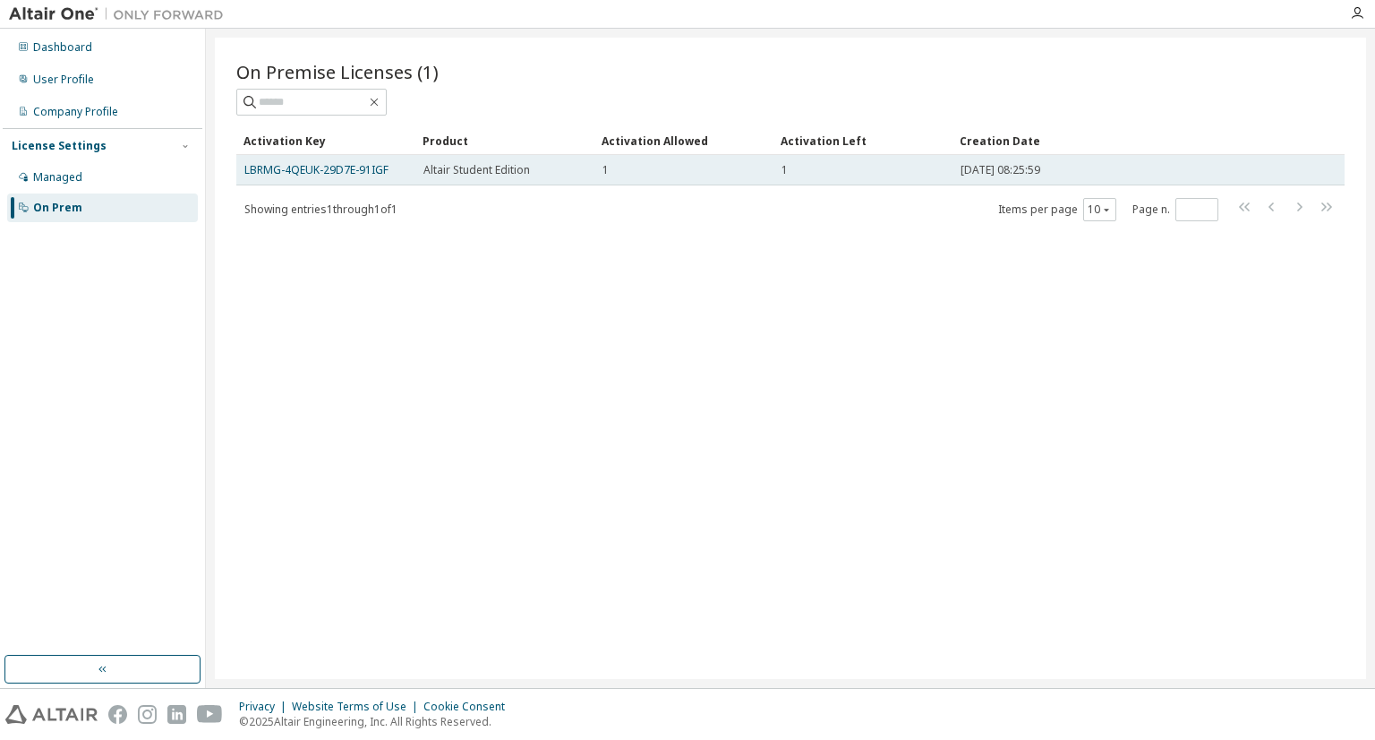
click at [449, 173] on span "Altair Student Edition" at bounding box center [477, 170] width 107 height 14
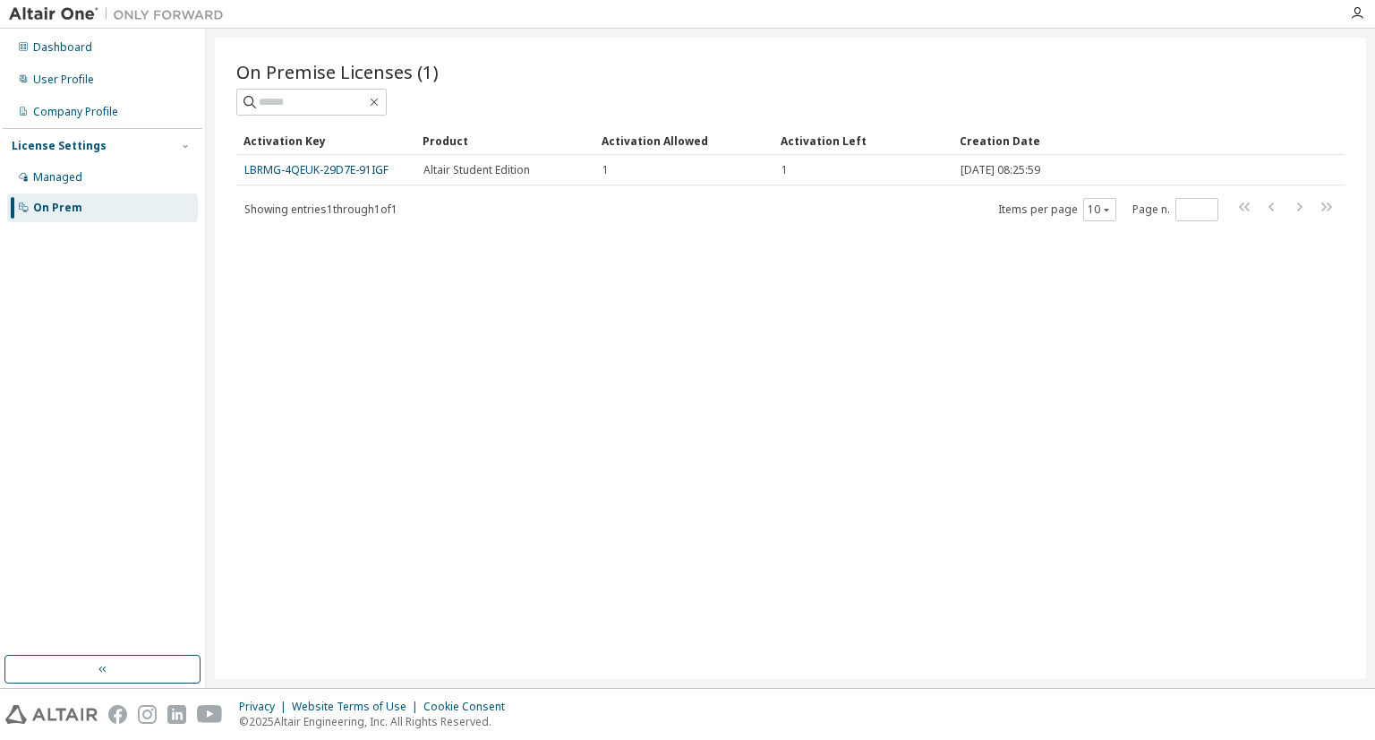
click at [448, 237] on div "On Premise Licenses (1) Clear Load Save Save As Field Operator Value Select fil…" at bounding box center [790, 358] width 1151 height 641
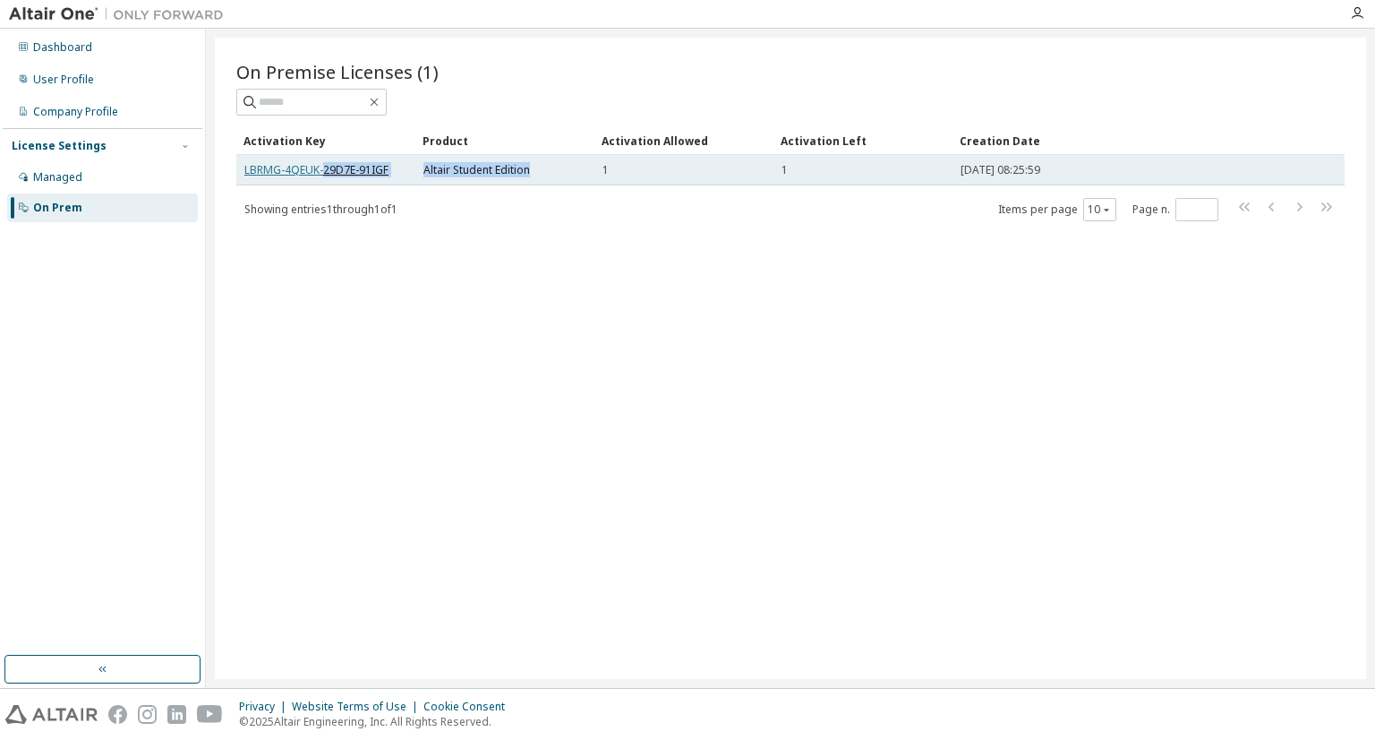
drag, startPoint x: 543, startPoint y: 166, endPoint x: 321, endPoint y: 173, distance: 222.2
click at [321, 173] on tr "LBRMG-4QEUK-29D7E-91IGF Altair Student Edition 1 1 [DATE] 08:25:59" at bounding box center [790, 170] width 1108 height 30
click at [321, 173] on link "LBRMG-4QEUK-29D7E-91IGF" at bounding box center [316, 169] width 144 height 15
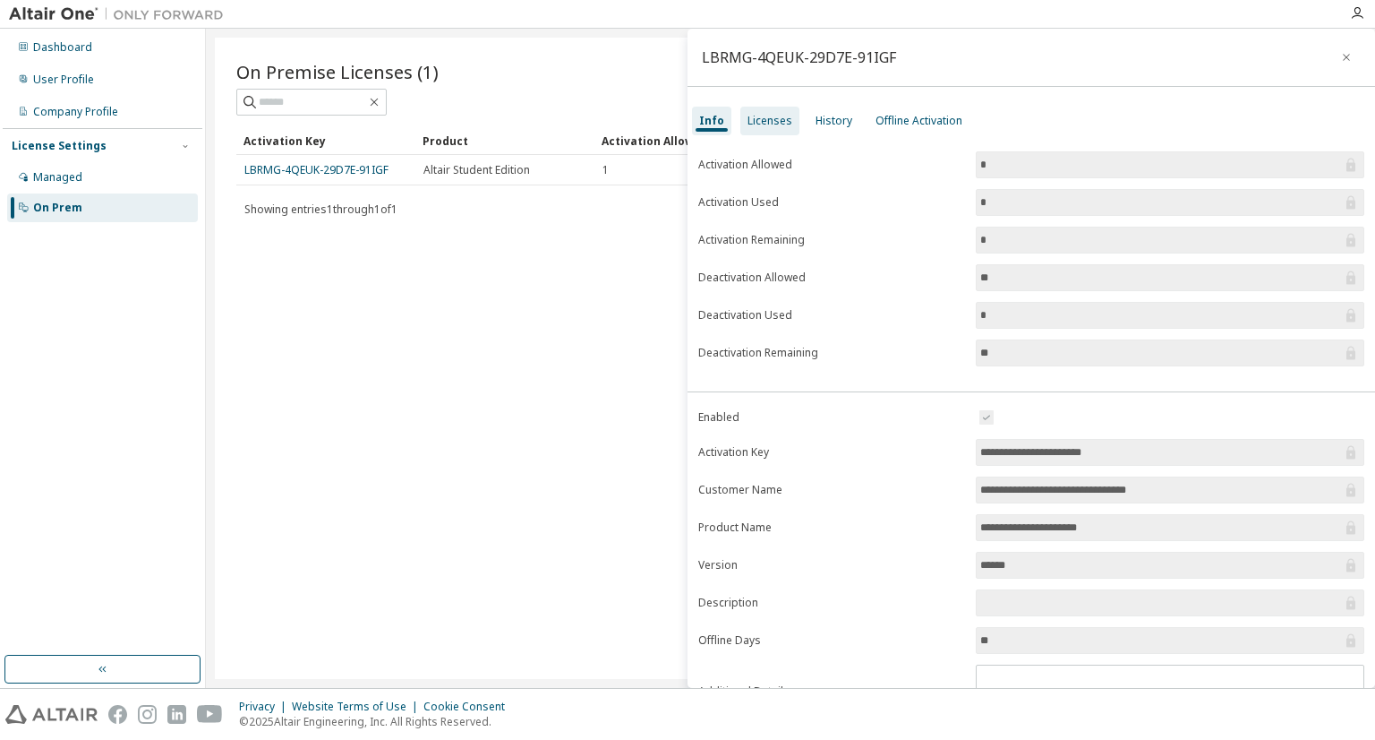
click at [763, 133] on div "Licenses" at bounding box center [769, 121] width 59 height 29
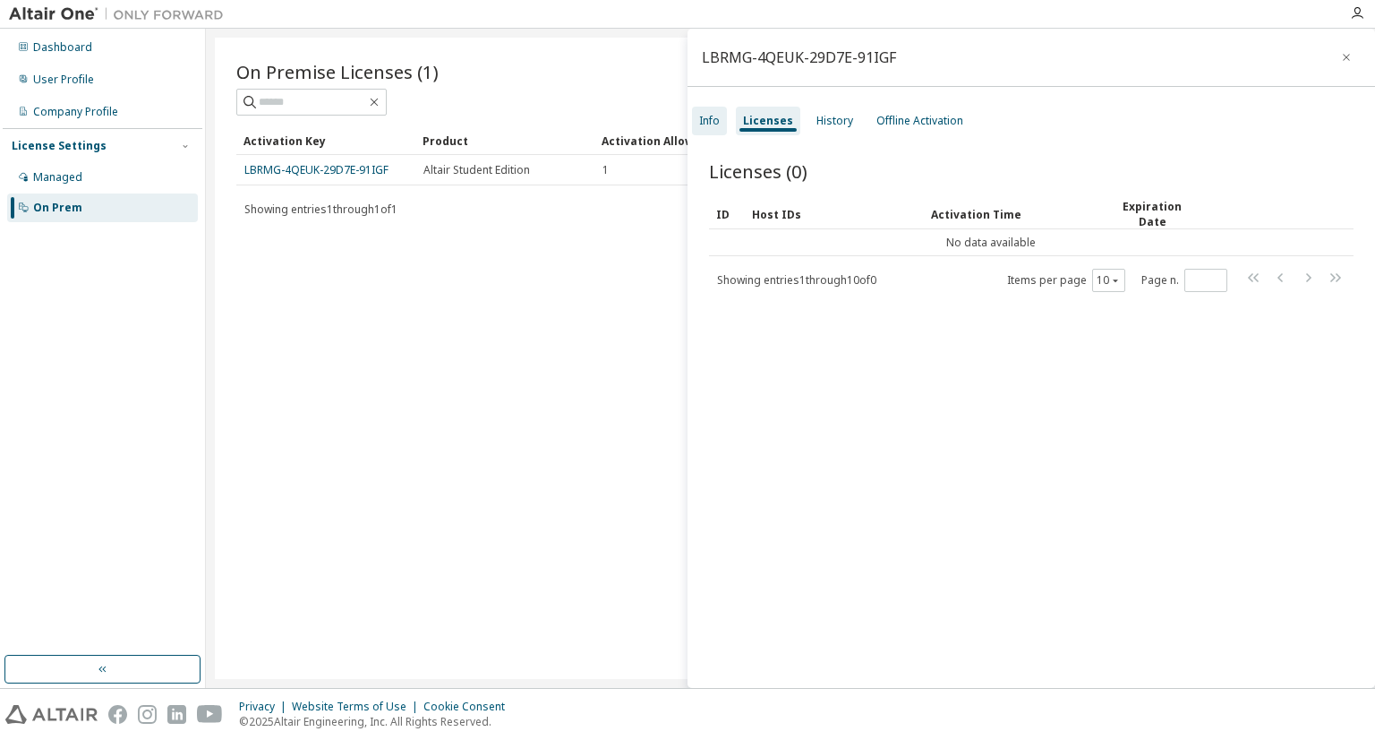
click at [716, 119] on div "Info" at bounding box center [709, 121] width 21 height 14
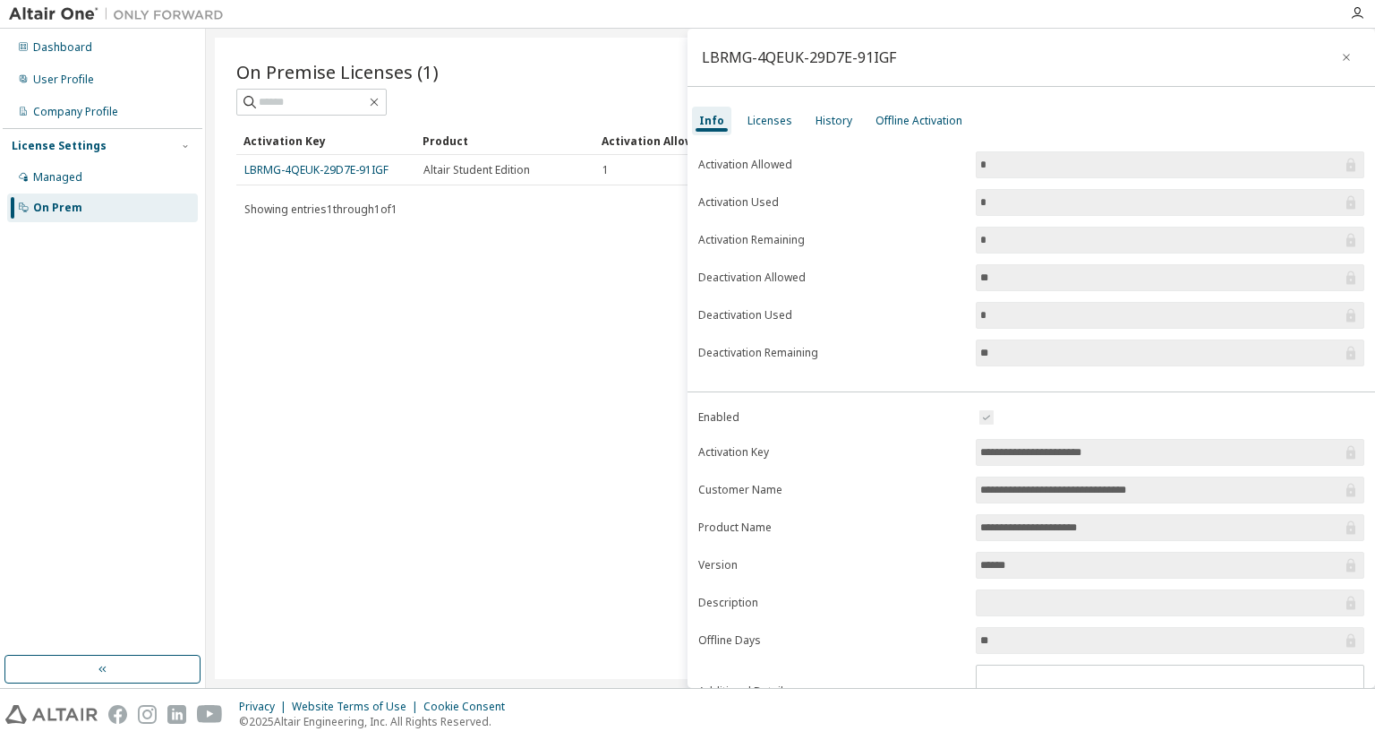
scroll to position [81, 0]
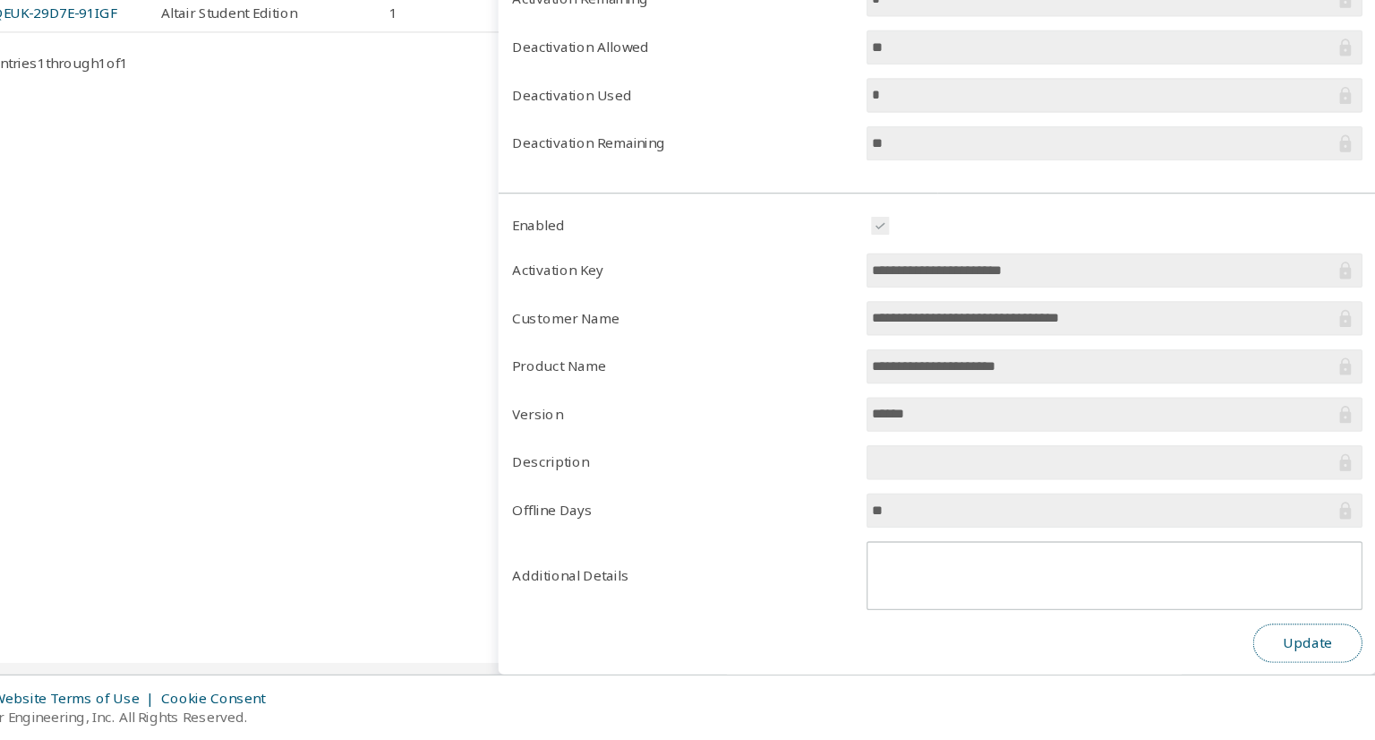
click at [1322, 659] on button "Update" at bounding box center [1322, 663] width 86 height 30
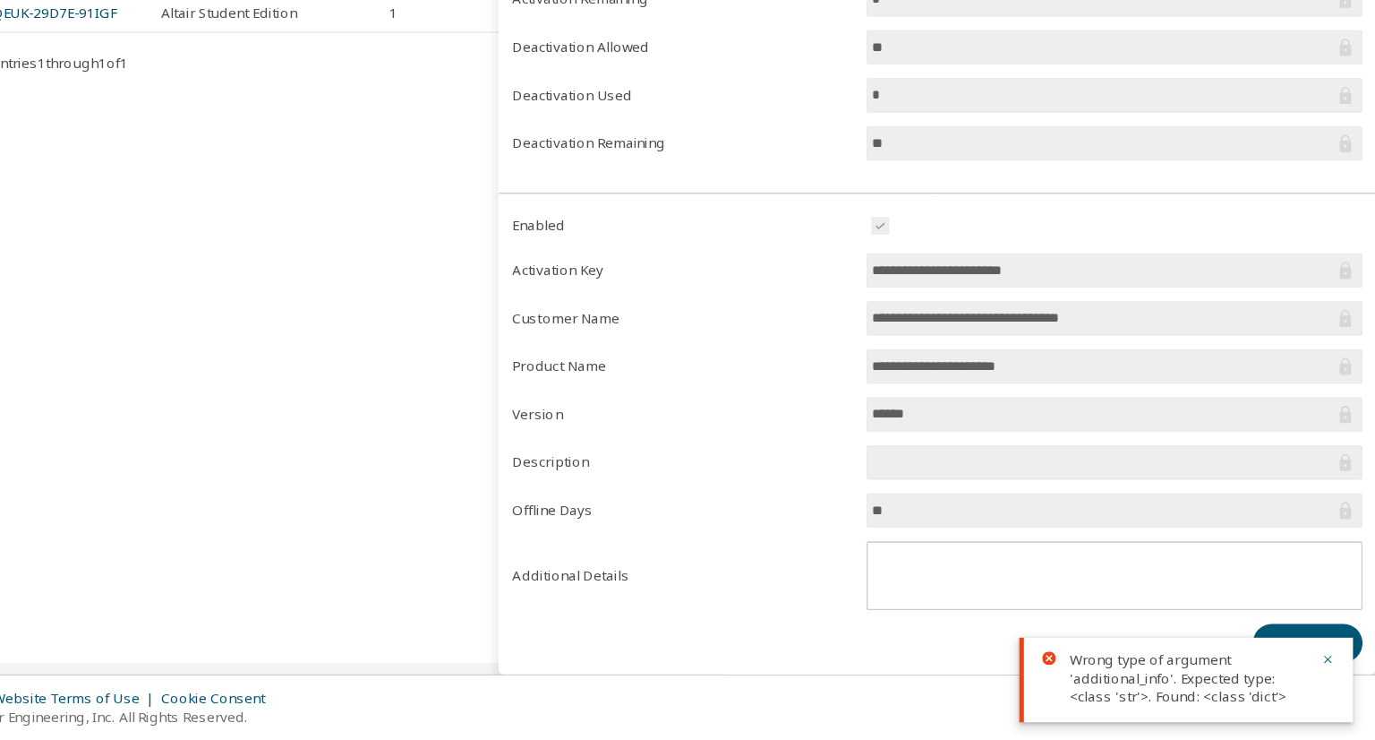
click at [1074, 363] on input "**********" at bounding box center [1161, 372] width 362 height 18
click at [669, 312] on div "On Premise Licenses (1) Clear Load Save Save As Field Operator Value Select fil…" at bounding box center [790, 358] width 1151 height 641
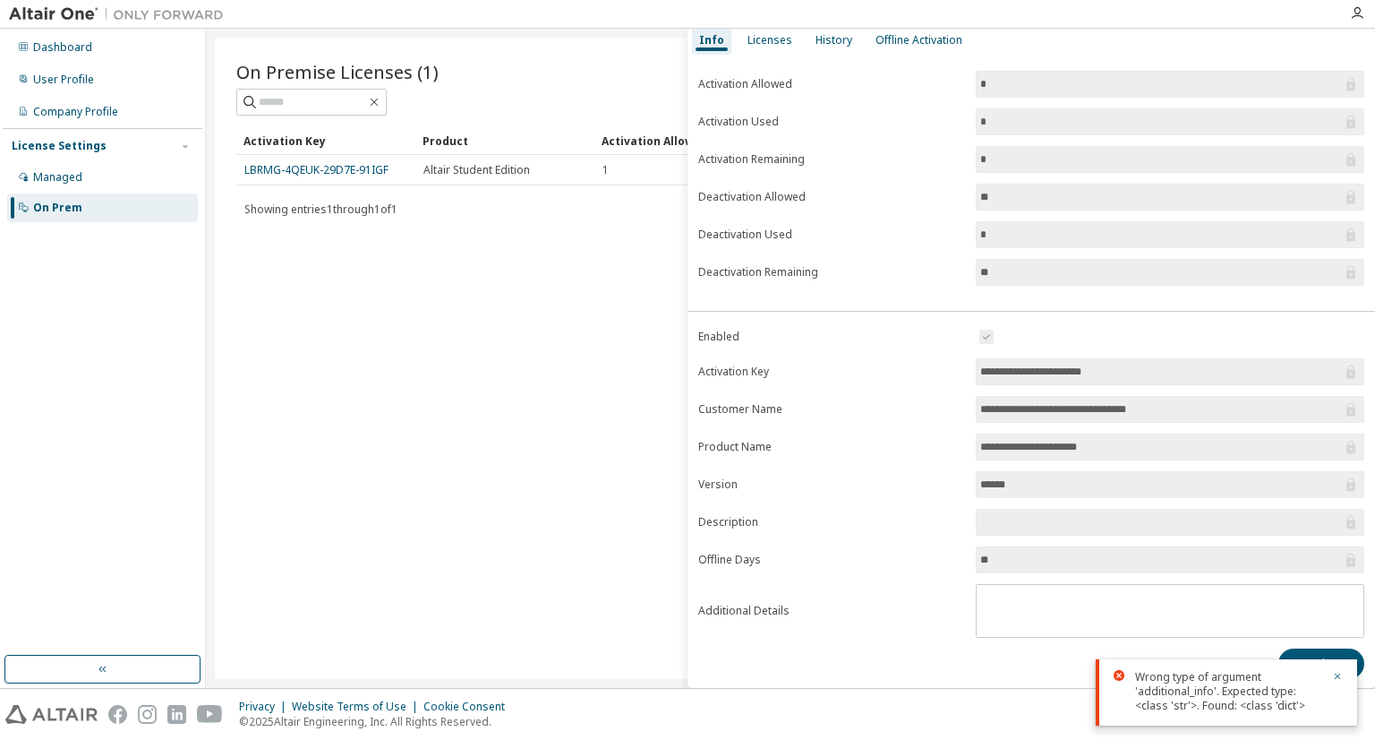
click at [465, 332] on div "On Premise Licenses (1) Clear Load Save Save As Field Operator Value Select fil…" at bounding box center [790, 358] width 1151 height 641
click at [1032, 367] on input "**********" at bounding box center [1161, 372] width 362 height 18
click at [480, 248] on div "On Premise Licenses (1) Clear Load Save Save As Field Operator Value Select fil…" at bounding box center [790, 358] width 1151 height 641
